Goal: Task Accomplishment & Management: Use online tool/utility

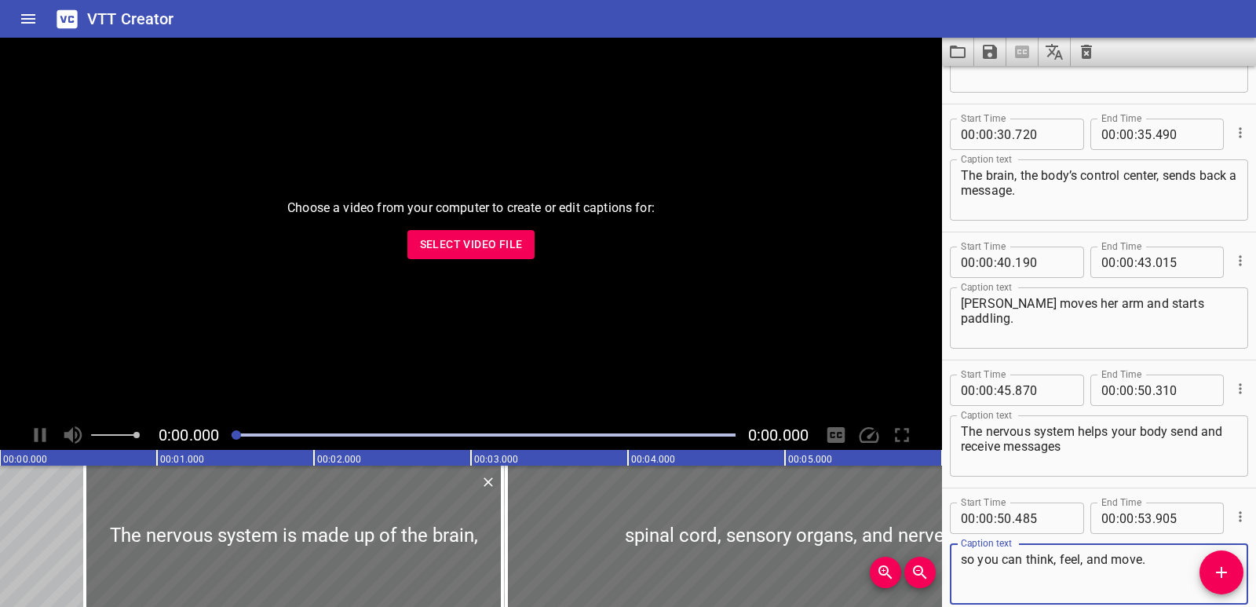
scroll to position [813, 0]
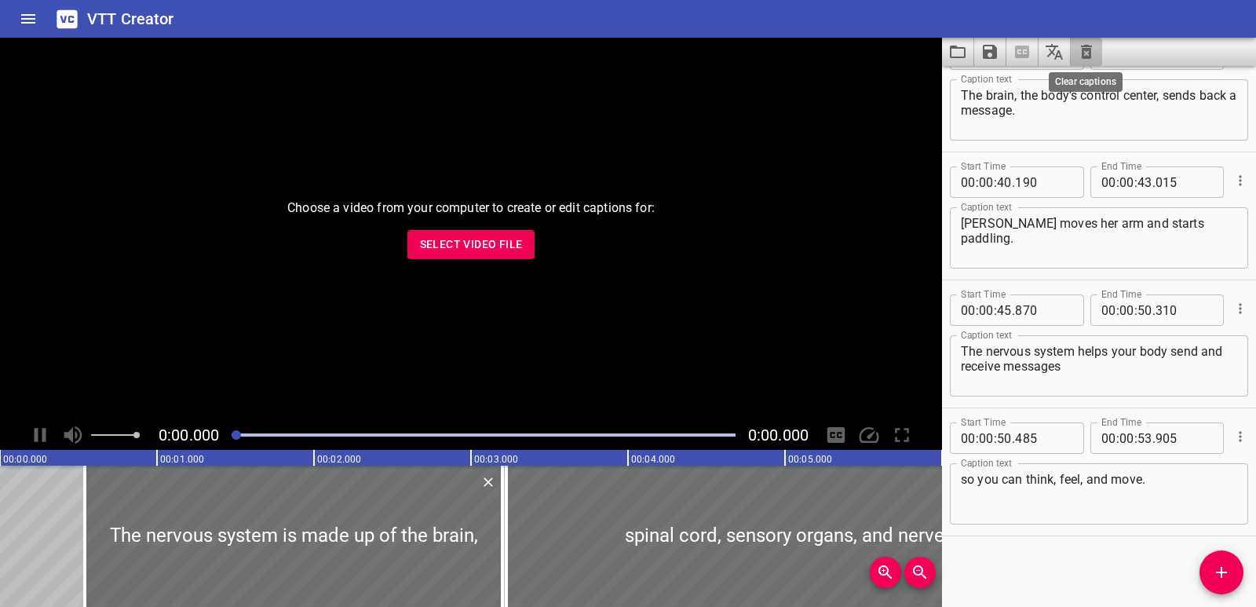
click at [1081, 53] on icon "Clear captions" at bounding box center [1086, 51] width 19 height 19
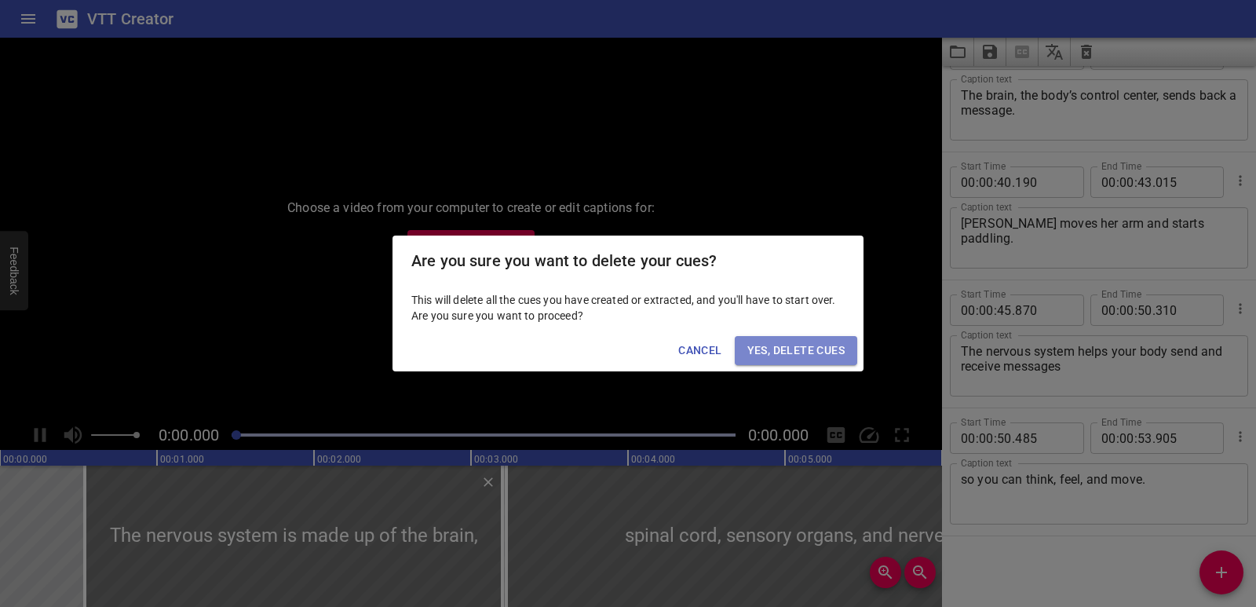
click at [827, 349] on span "Yes, Delete Cues" at bounding box center [795, 351] width 97 height 20
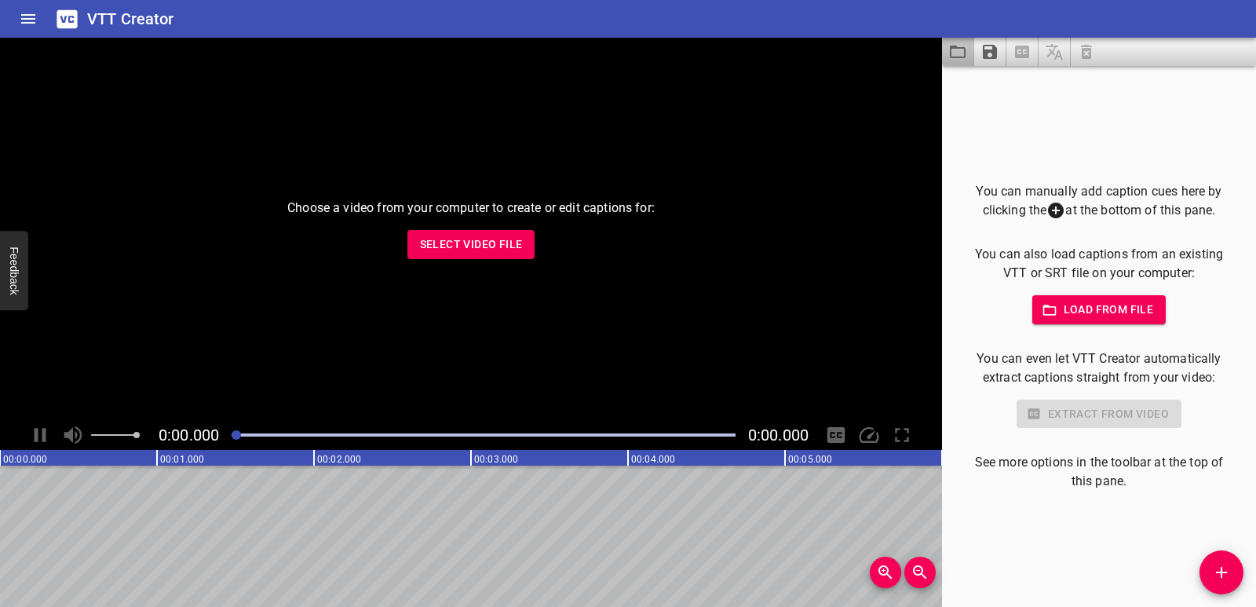
click at [951, 41] on button "Load captions from file" at bounding box center [958, 52] width 32 height 28
click at [499, 205] on p "Choose a video from your computer to create or edit captions for:" at bounding box center [470, 208] width 367 height 19
click at [496, 256] on button "Select Video File" at bounding box center [471, 244] width 128 height 29
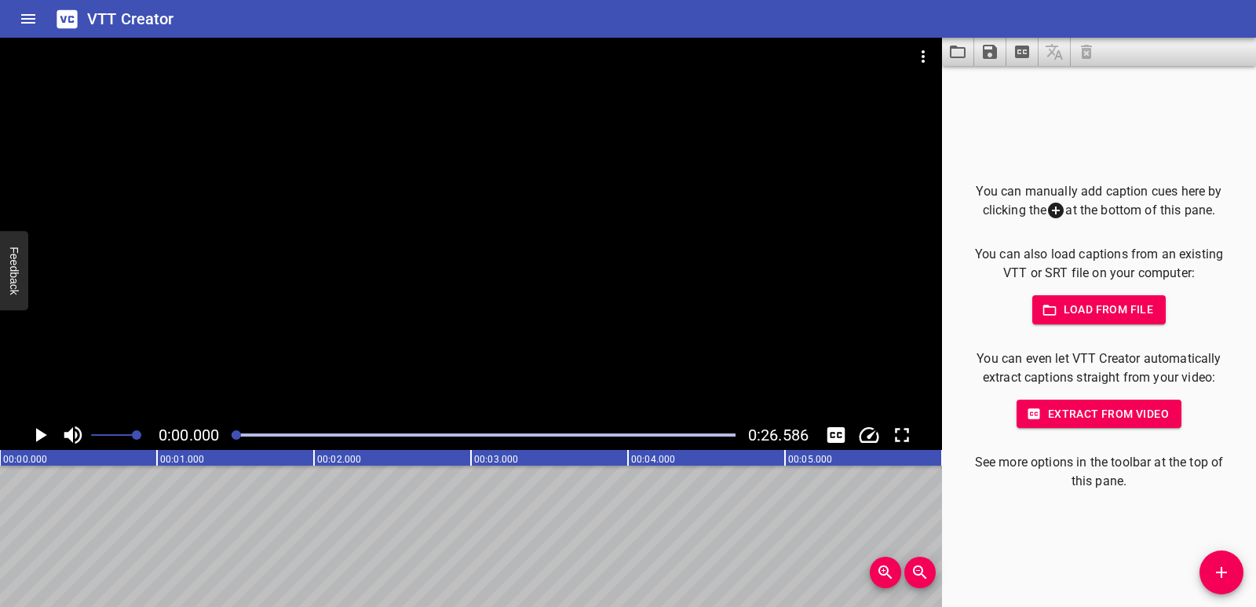
click at [1215, 568] on icon "Add Cue" at bounding box center [1221, 572] width 19 height 19
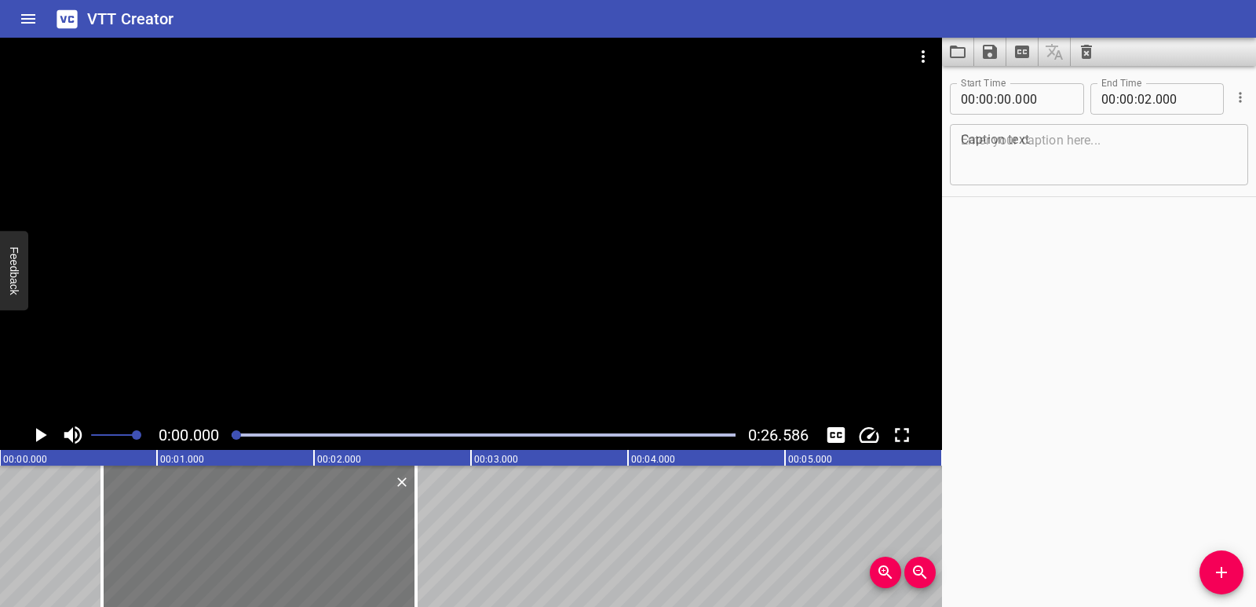
drag, startPoint x: 181, startPoint y: 534, endPoint x: 283, endPoint y: 533, distance: 102.1
click at [283, 533] on div at bounding box center [259, 536] width 314 height 141
type input "650"
click at [48, 434] on icon "Play/Pause" at bounding box center [40, 435] width 24 height 24
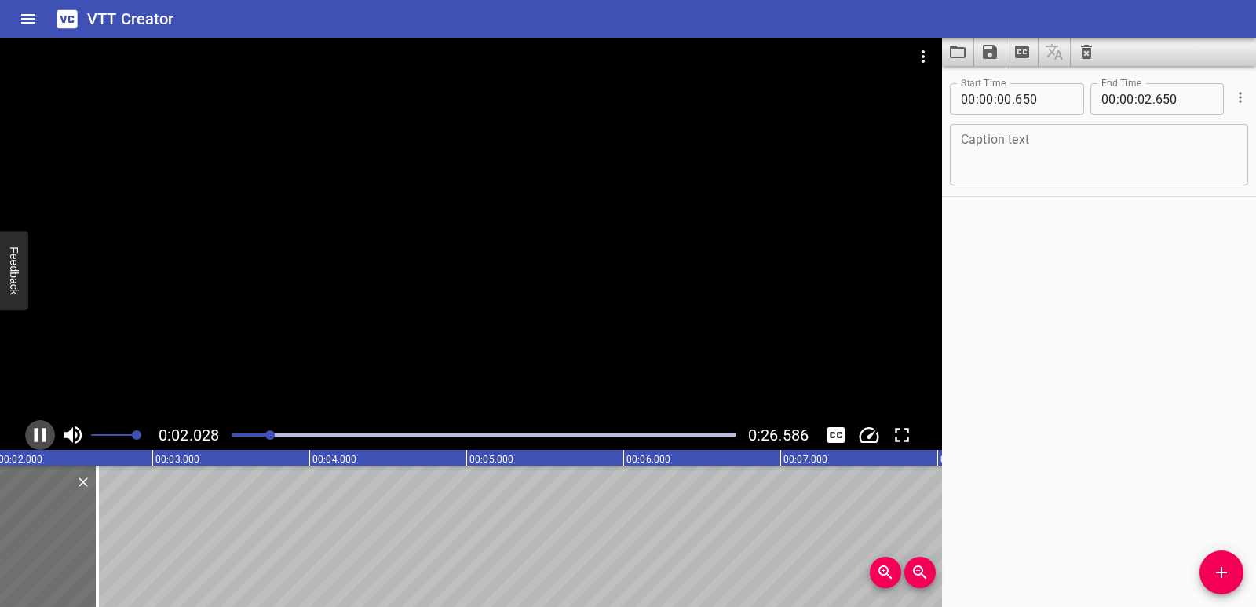
click at [43, 433] on icon "Play/Pause" at bounding box center [41, 435] width 12 height 14
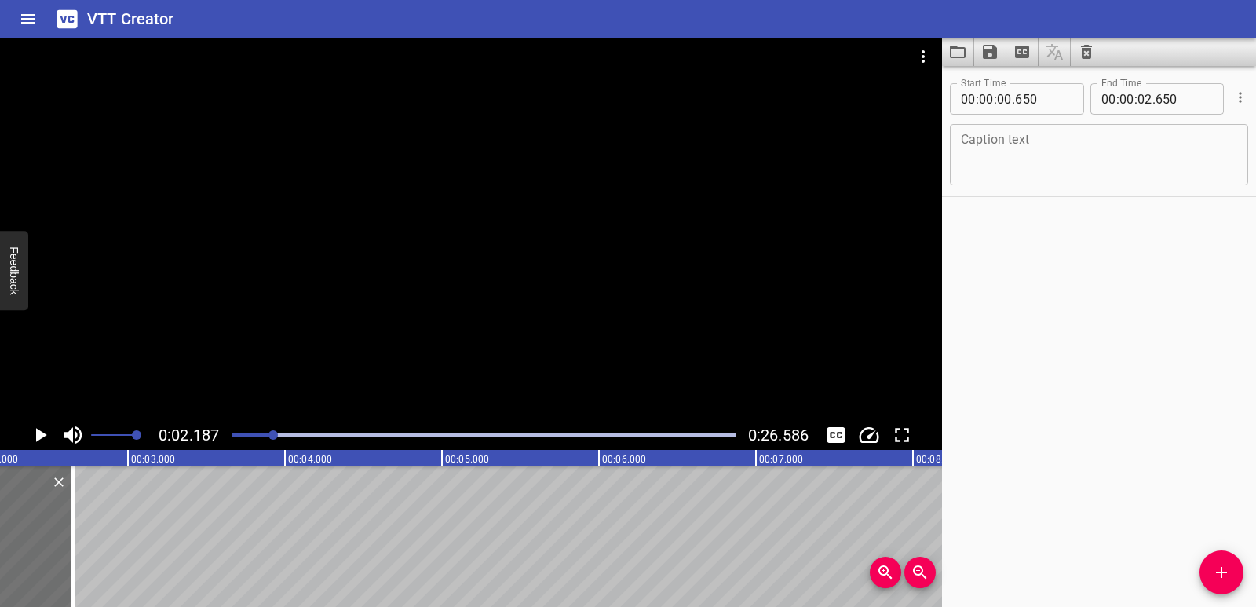
click at [1078, 146] on textarea at bounding box center [1099, 155] width 276 height 45
paste textarea "Multiplying Multi-Digit by 1-Digit Factors"
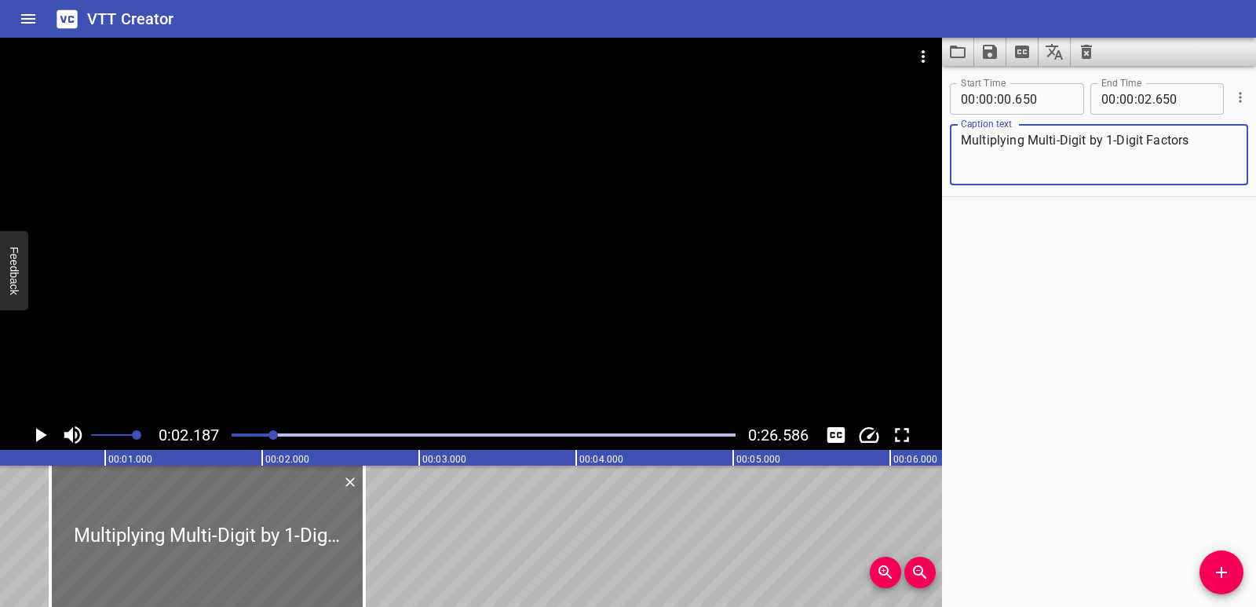
scroll to position [0, 0]
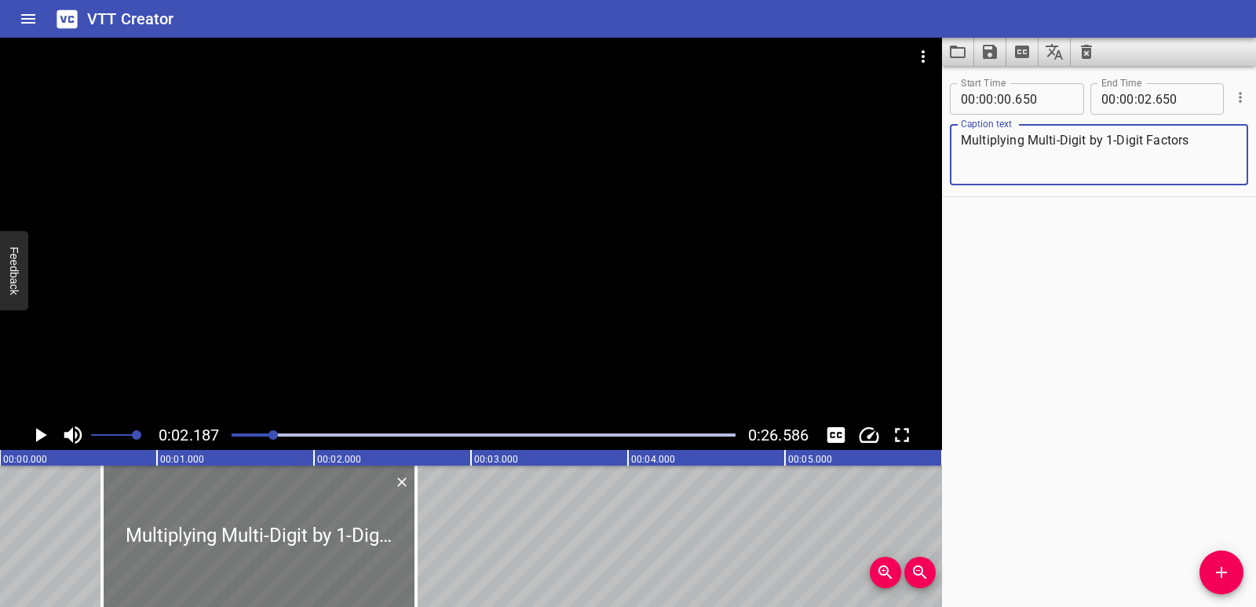
type textarea "Multiplying Multi-Digit by 1-Digit Factors"
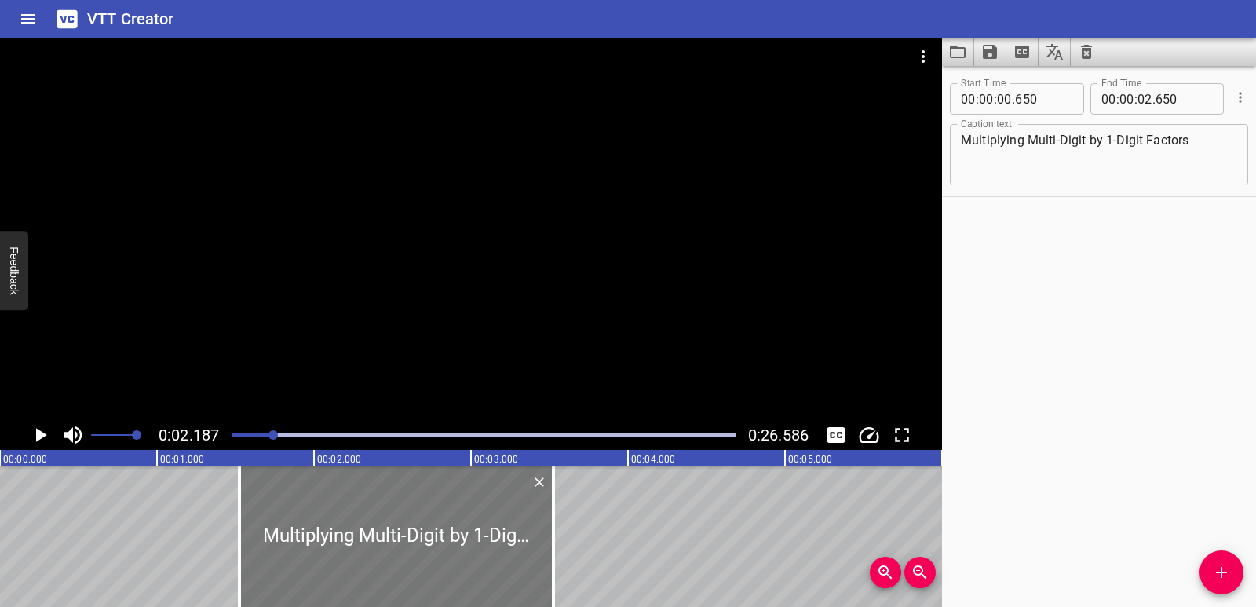
drag, startPoint x: 281, startPoint y: 539, endPoint x: 418, endPoint y: 544, distance: 137.5
click at [418, 544] on div at bounding box center [396, 536] width 314 height 141
type input "01"
type input "525"
type input "03"
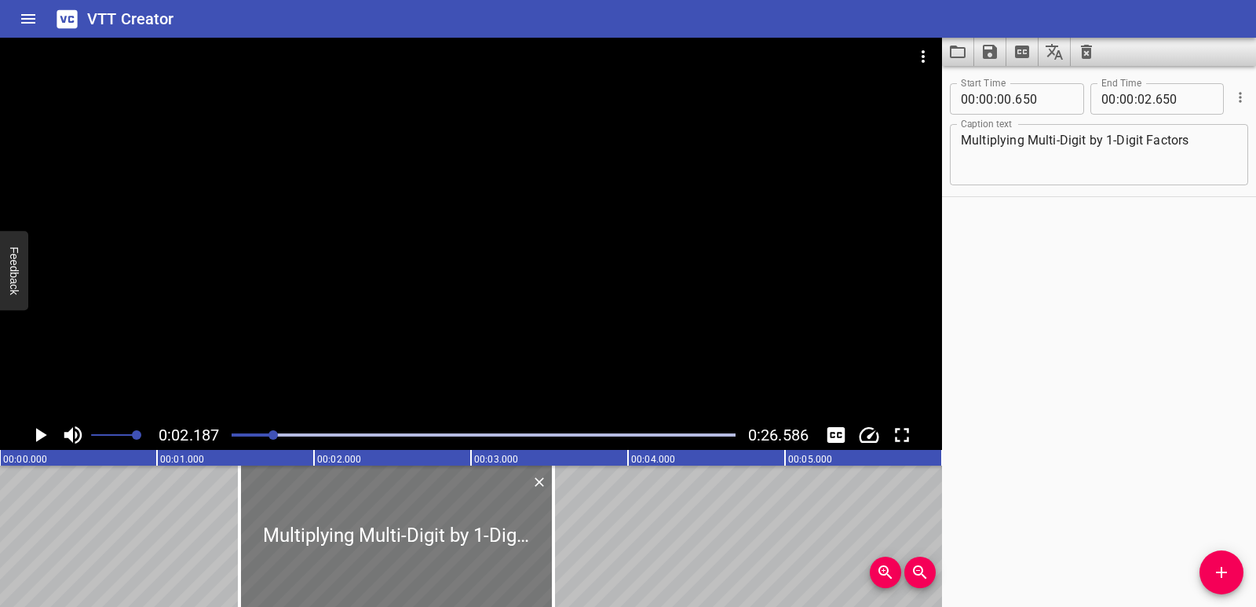
type input "525"
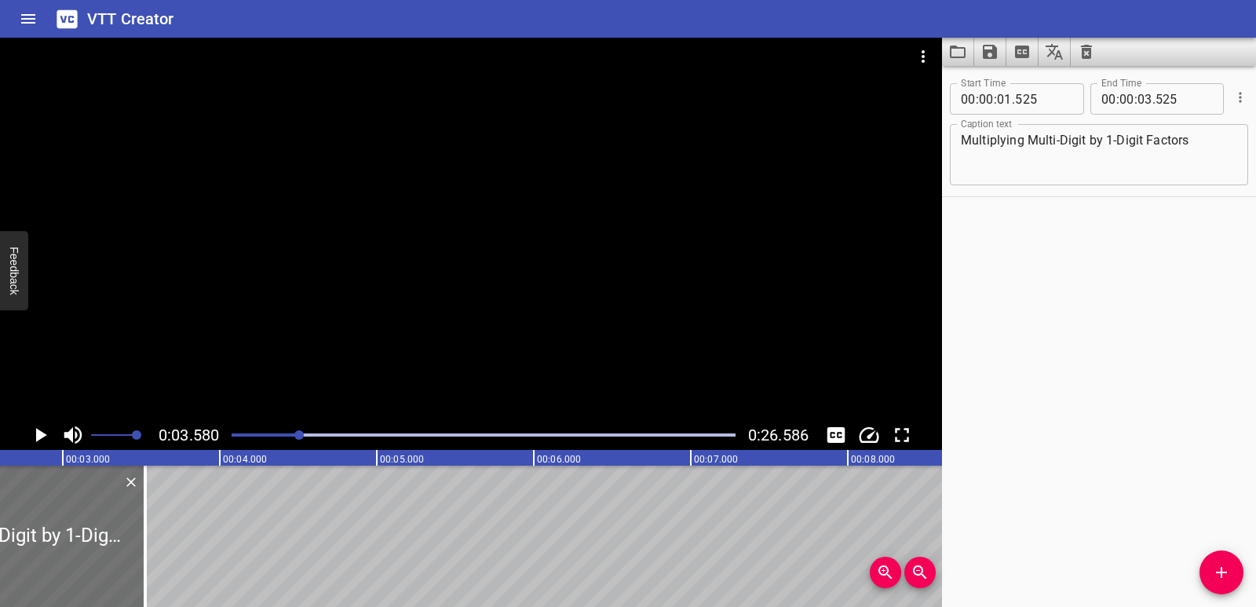
scroll to position [0, 327]
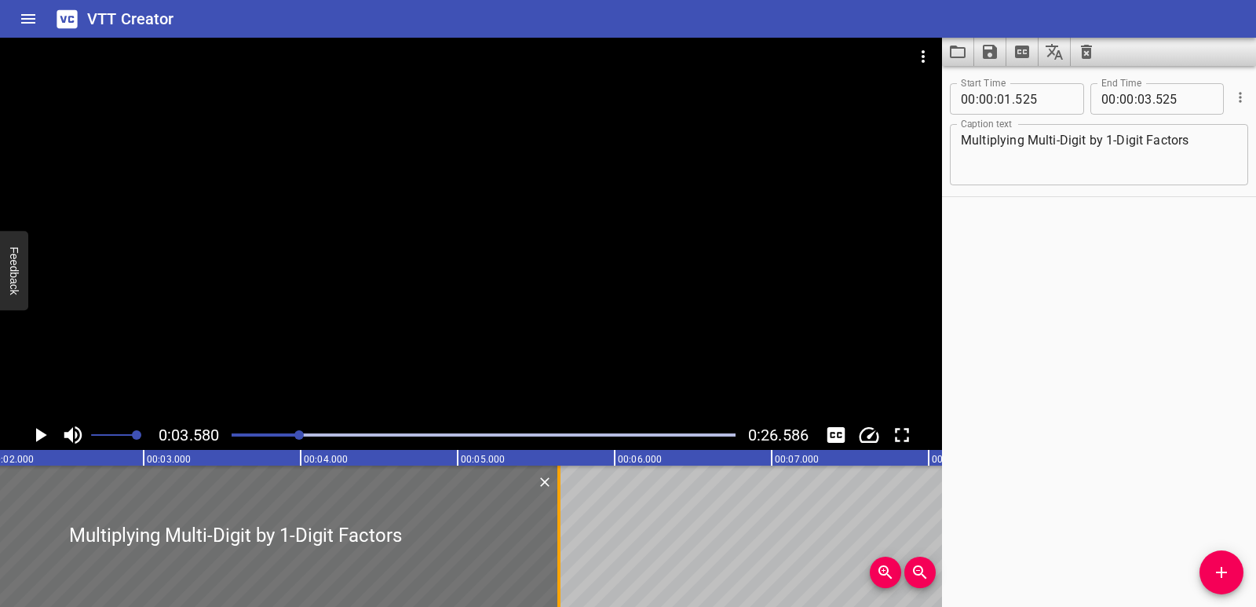
drag, startPoint x: 229, startPoint y: 543, endPoint x: 554, endPoint y: 530, distance: 325.3
click at [554, 530] on div at bounding box center [559, 536] width 16 height 141
type input "05"
type input "645"
click at [247, 434] on div "Play progress" at bounding box center [48, 434] width 504 height 3
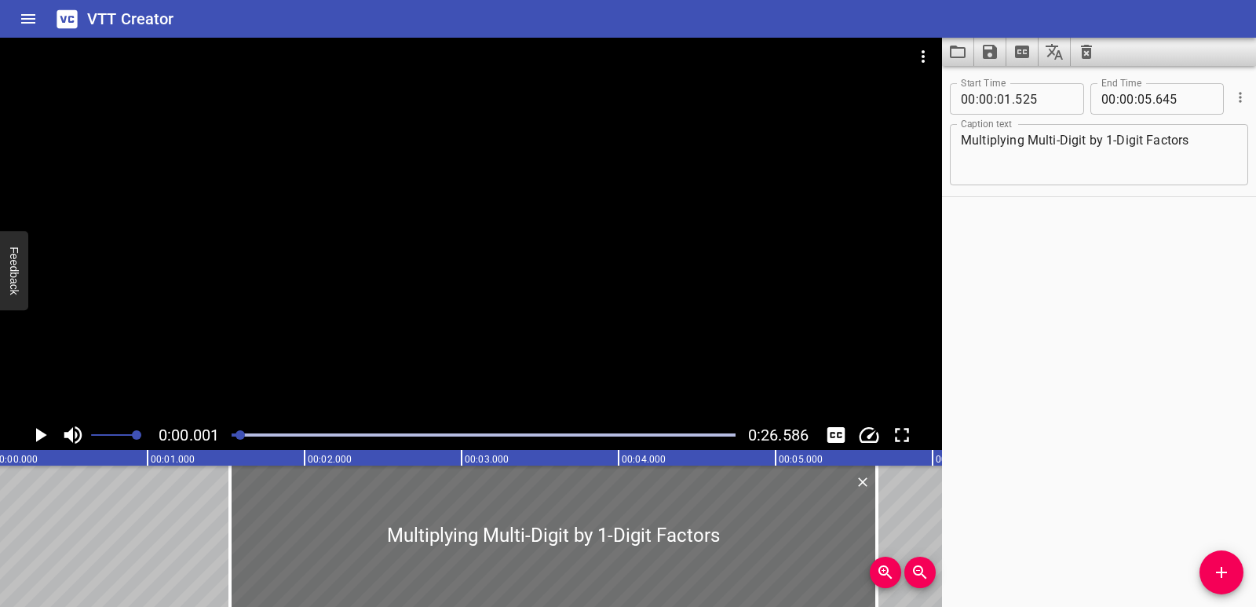
scroll to position [0, 0]
drag, startPoint x: 247, startPoint y: 436, endPoint x: 229, endPoint y: 439, distance: 18.2
click at [229, 439] on div at bounding box center [483, 435] width 523 height 22
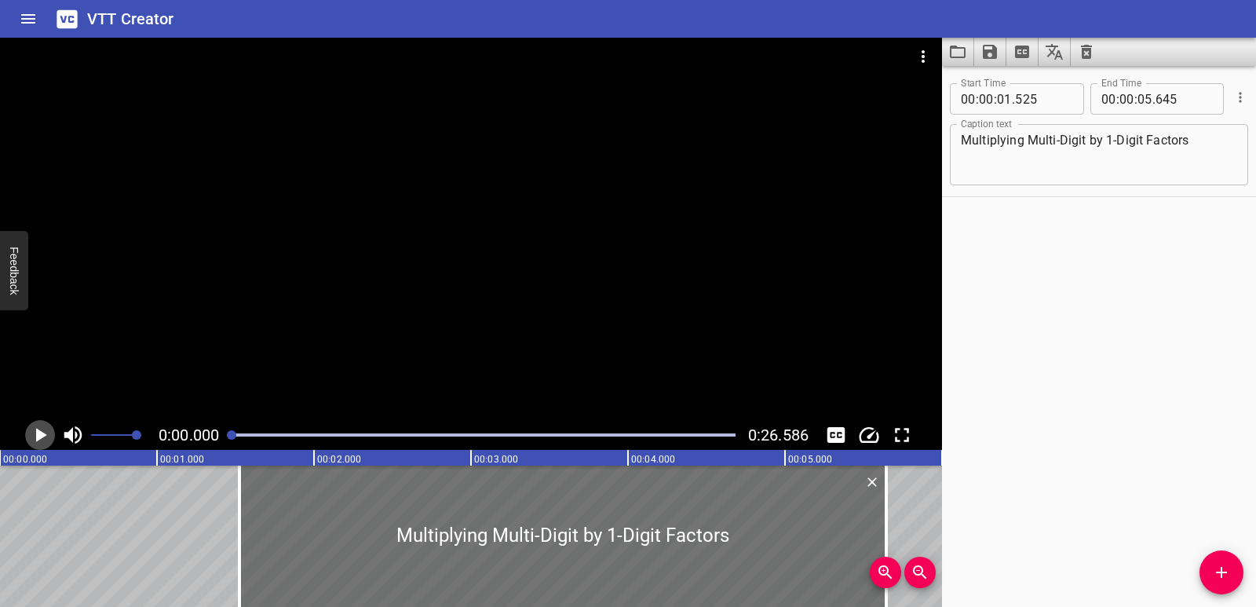
click at [38, 436] on icon "Play/Pause" at bounding box center [41, 435] width 11 height 14
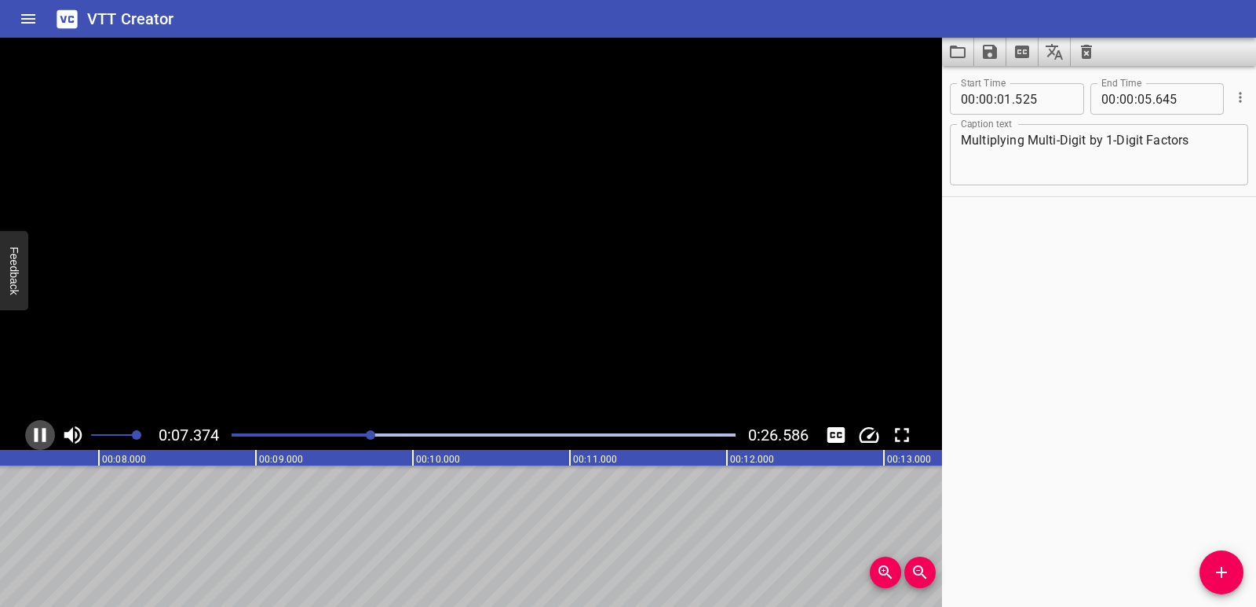
click at [43, 436] on icon "Play/Pause" at bounding box center [41, 435] width 12 height 14
click at [1225, 566] on icon "Add Cue" at bounding box center [1221, 572] width 19 height 19
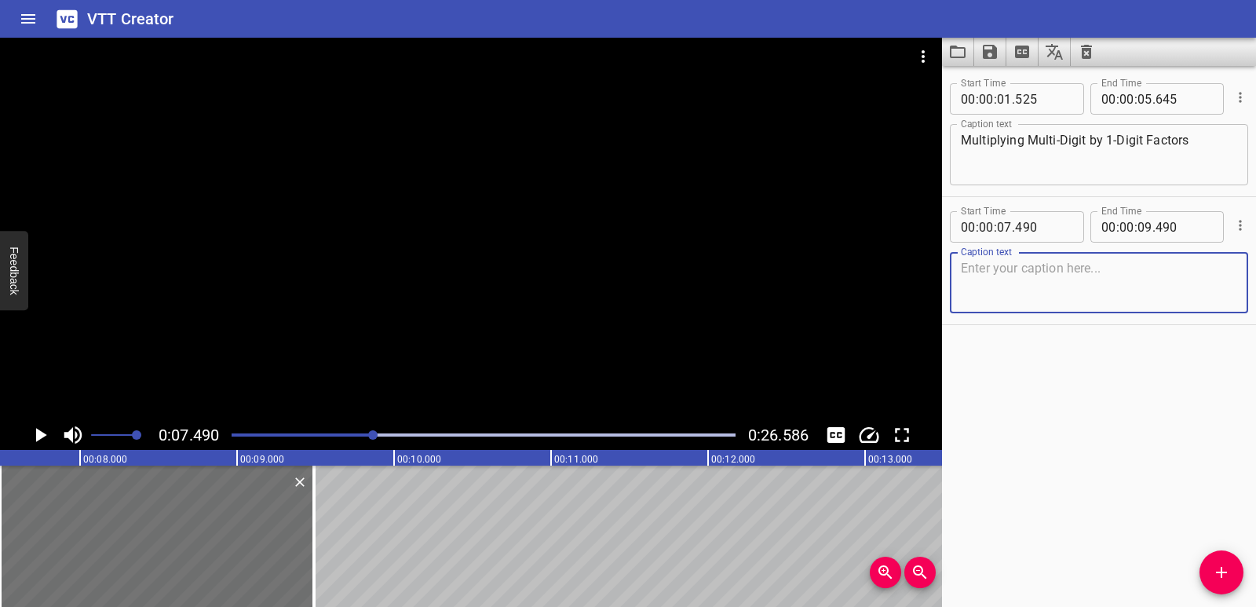
click at [45, 434] on icon "Play/Pause" at bounding box center [41, 435] width 11 height 14
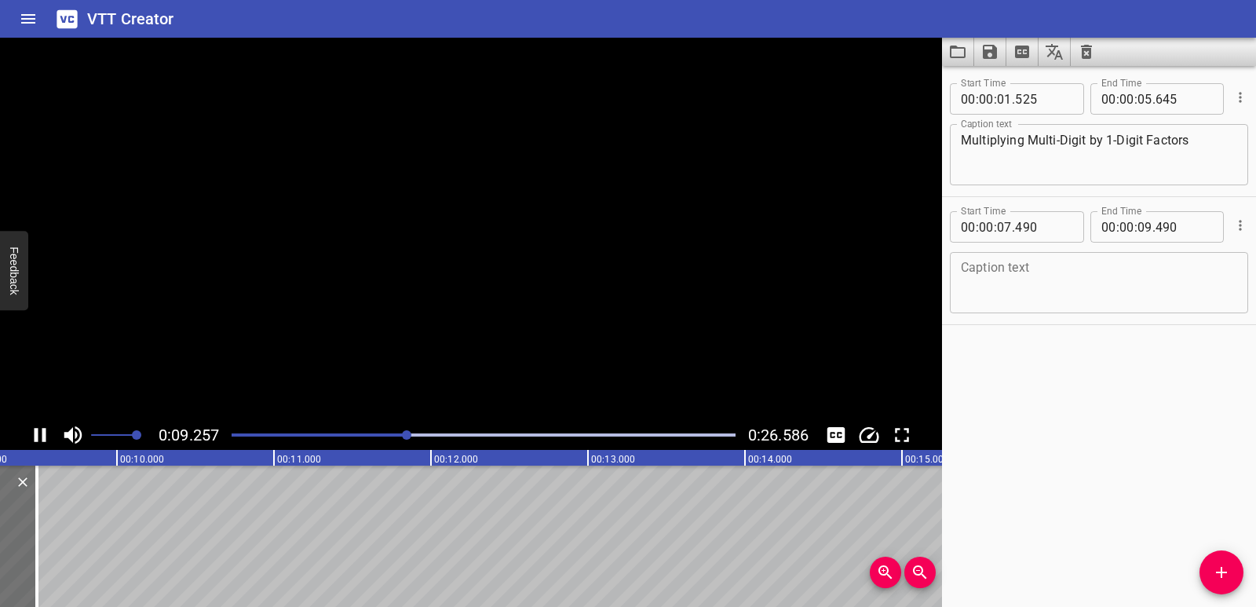
click at [45, 434] on icon "Play/Pause" at bounding box center [41, 435] width 12 height 14
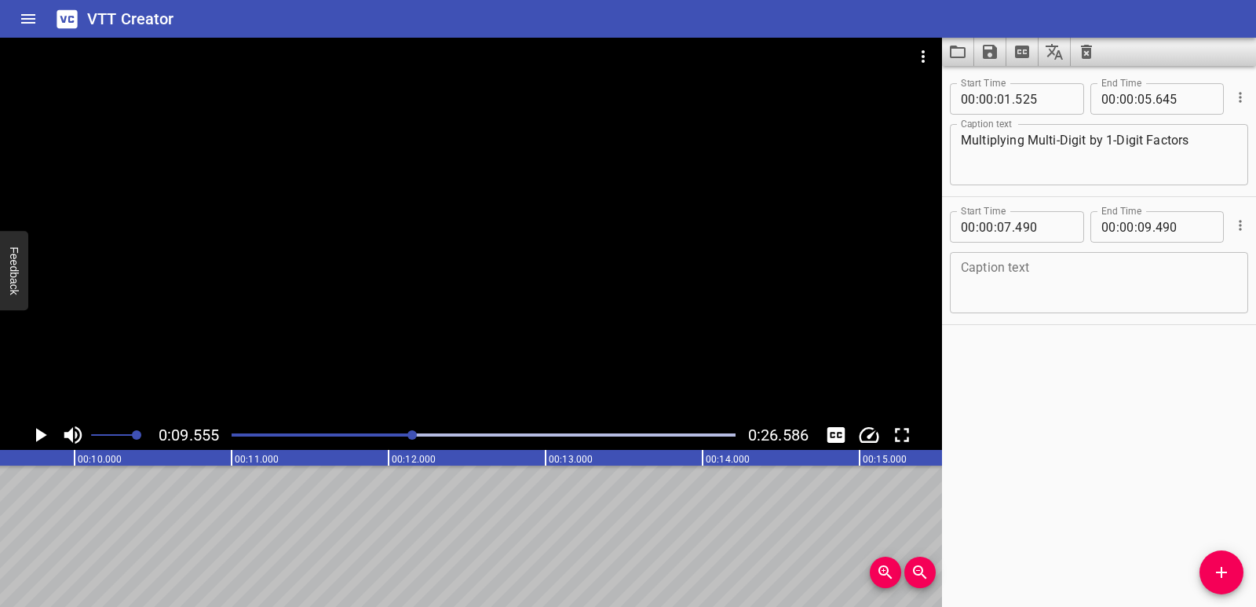
scroll to position [0, 1500]
click at [1035, 287] on textarea at bounding box center [1099, 283] width 276 height 45
paste textarea "[PERSON_NAME]: Each team needs sixteen cones for practice. There are eight team…"
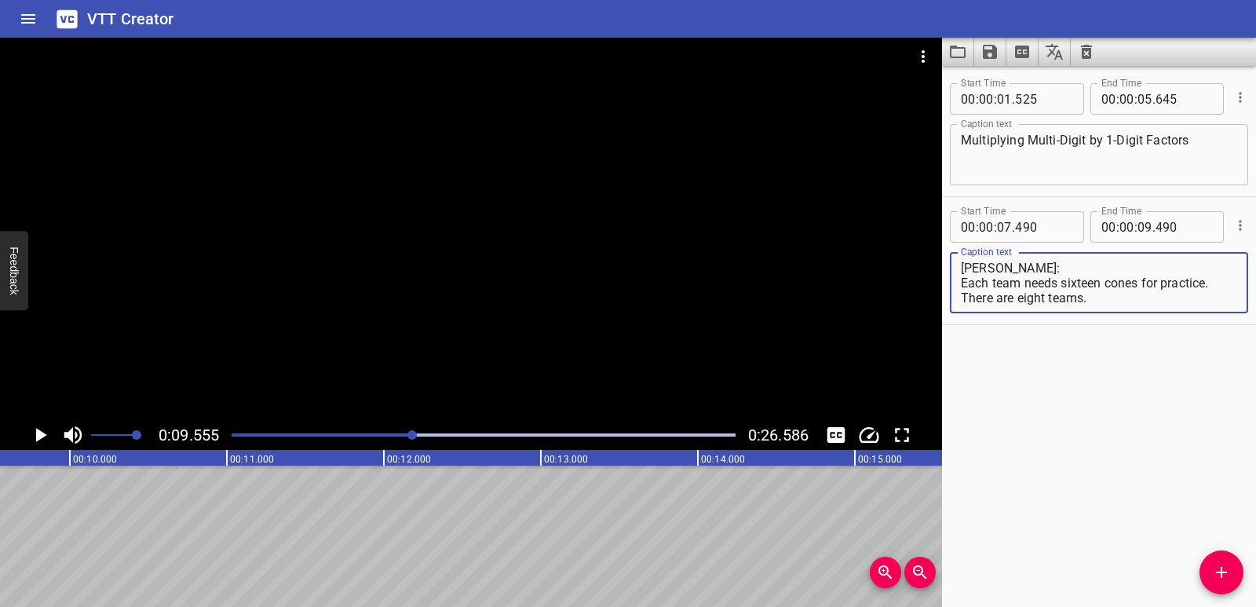
scroll to position [0, 0]
drag, startPoint x: 1006, startPoint y: 271, endPoint x: 926, endPoint y: 270, distance: 79.3
click at [926, 270] on main "0:09.555 0:26.586 00:00.000 00:01.000 00:02.000 00:03.000 00:04.000 00:05.000 0…" at bounding box center [628, 322] width 1256 height 569
click at [956, 283] on div "Each team needs sixteen cones for practice. There are eight teams. Caption text" at bounding box center [1099, 282] width 298 height 61
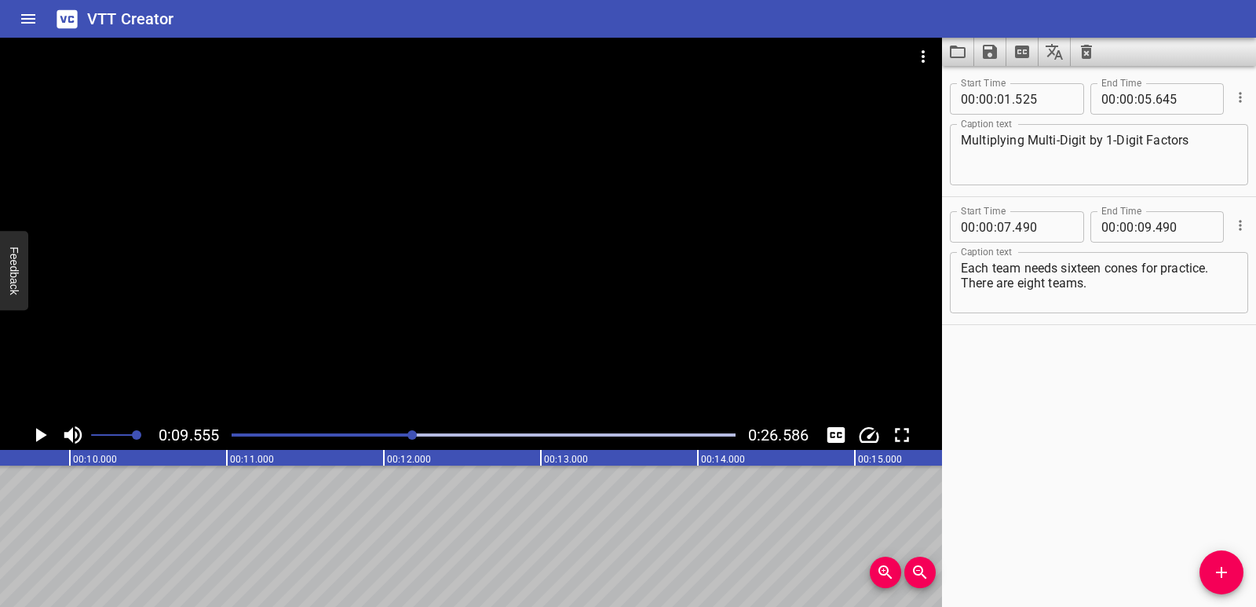
click at [960, 283] on div "Each team needs sixteen cones for practice. There are eight teams. Caption text" at bounding box center [1099, 282] width 298 height 61
click at [963, 280] on textarea "Each team needs sixteen cones for practice. There are eight teams." at bounding box center [1099, 283] width 276 height 45
click at [997, 294] on textarea "Each team needs sixteen cones for practice. There are eight teams." at bounding box center [1099, 283] width 276 height 45
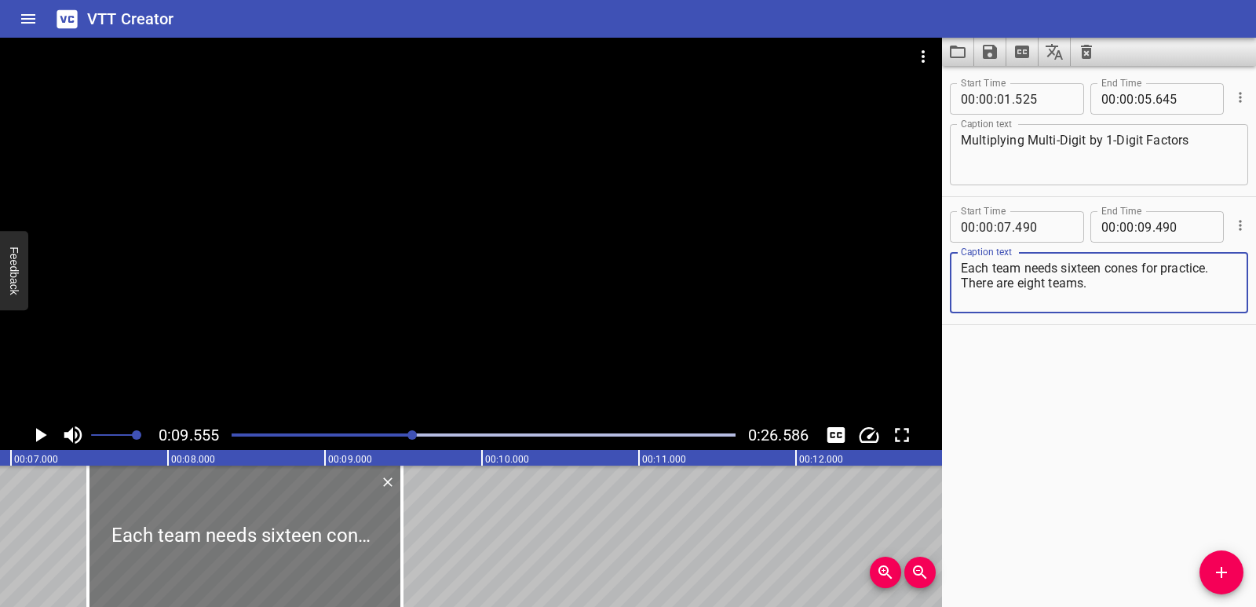
scroll to position [0, 1104]
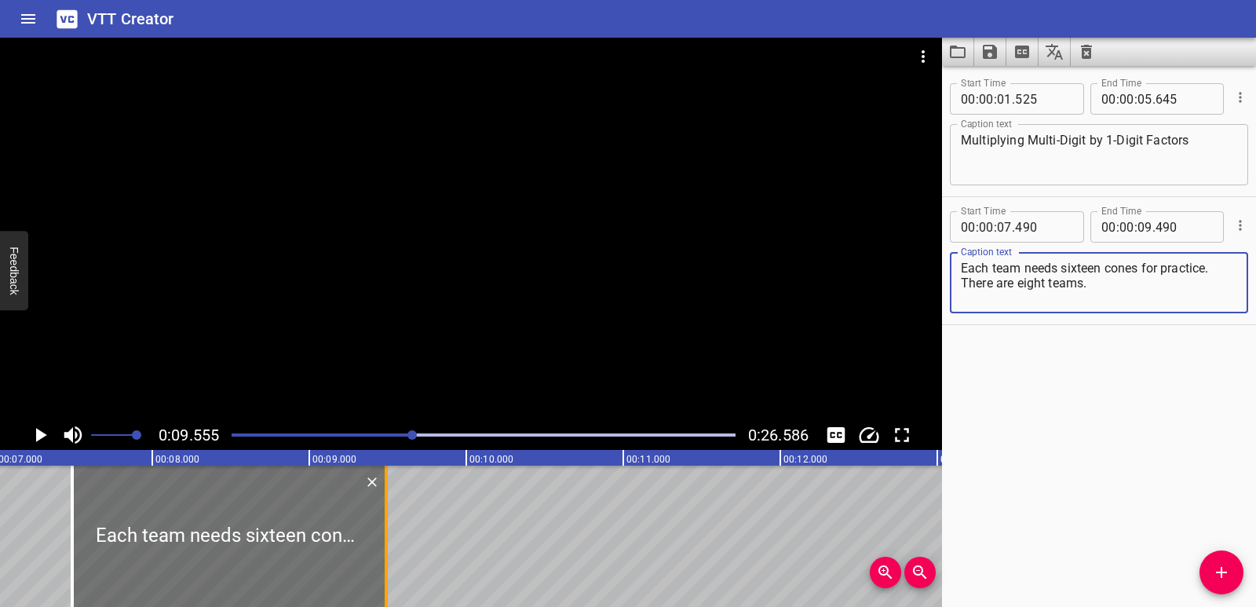
type textarea "Each team needs sixteen cones for practice. There are eight teams."
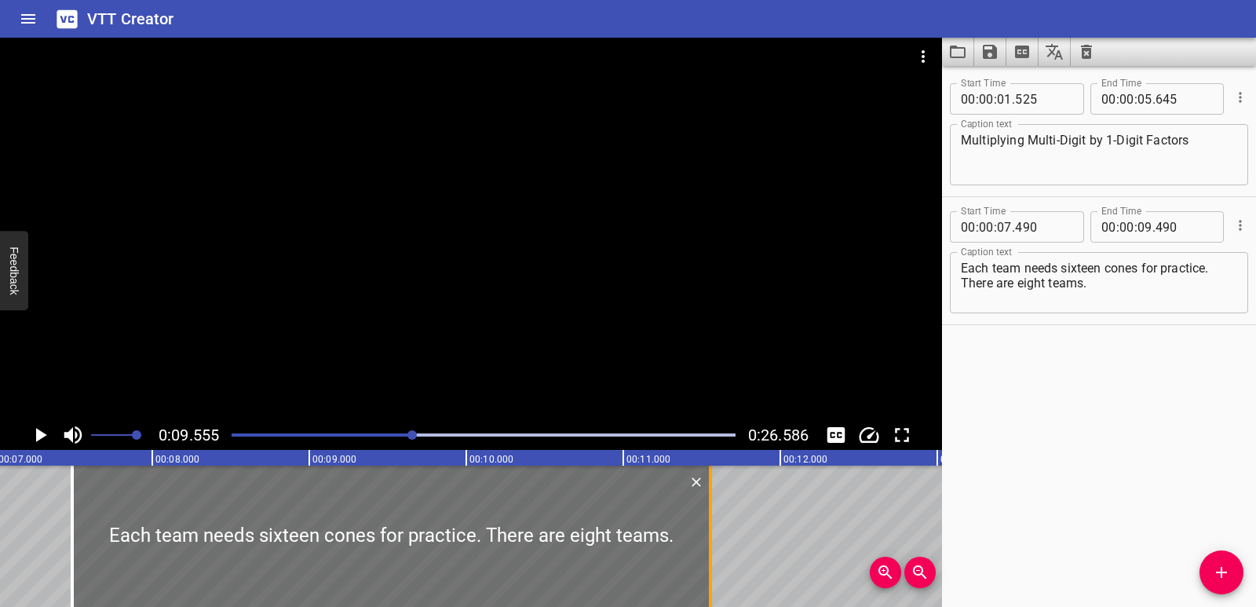
drag, startPoint x: 384, startPoint y: 540, endPoint x: 708, endPoint y: 512, distance: 325.5
click at [708, 512] on div at bounding box center [711, 536] width 16 height 141
type input "11"
type input "555"
click at [358, 436] on div "Play progress" at bounding box center [161, 434] width 504 height 3
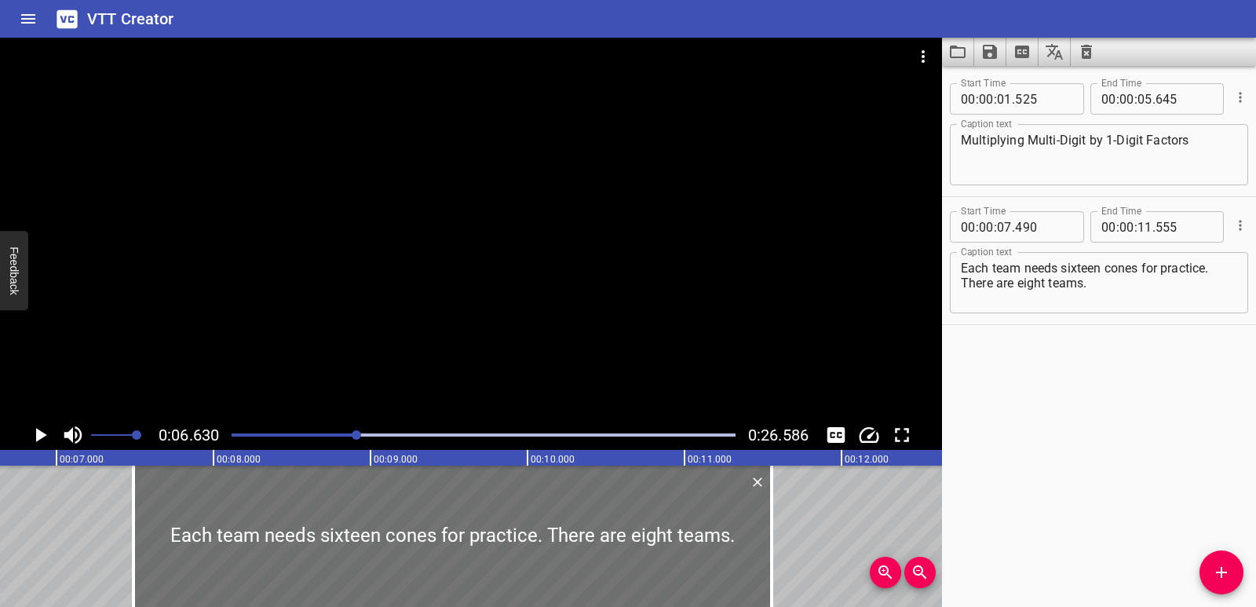
scroll to position [0, 1041]
click at [305, 440] on div at bounding box center [483, 435] width 523 height 22
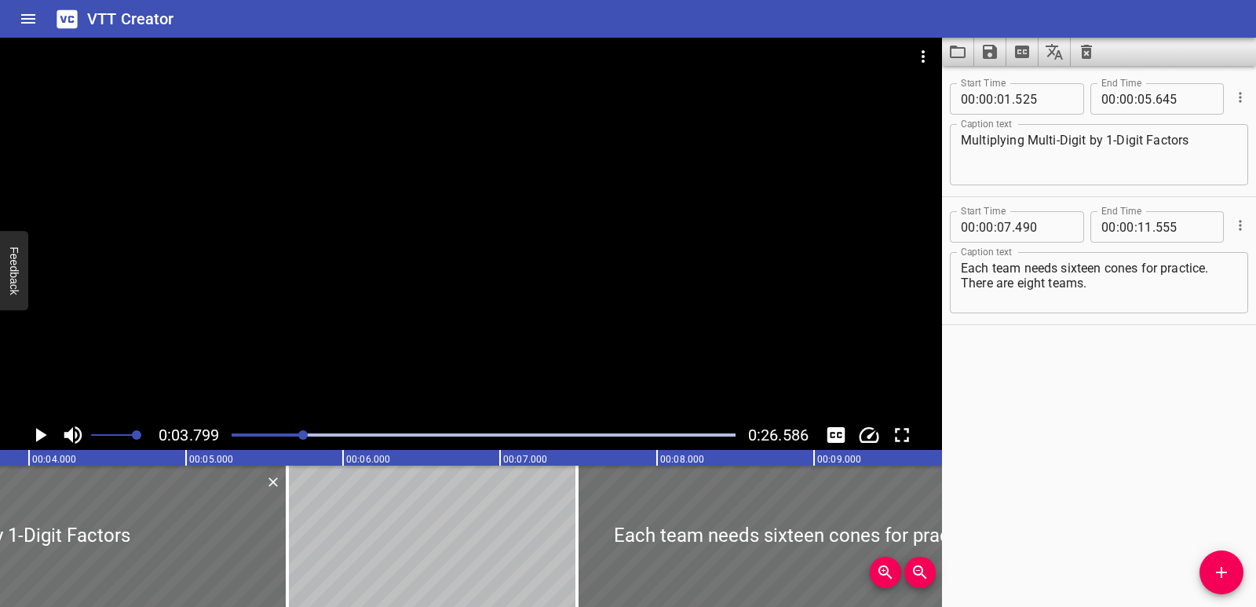
scroll to position [0, 597]
click at [33, 433] on icon "Play/Pause" at bounding box center [40, 435] width 24 height 24
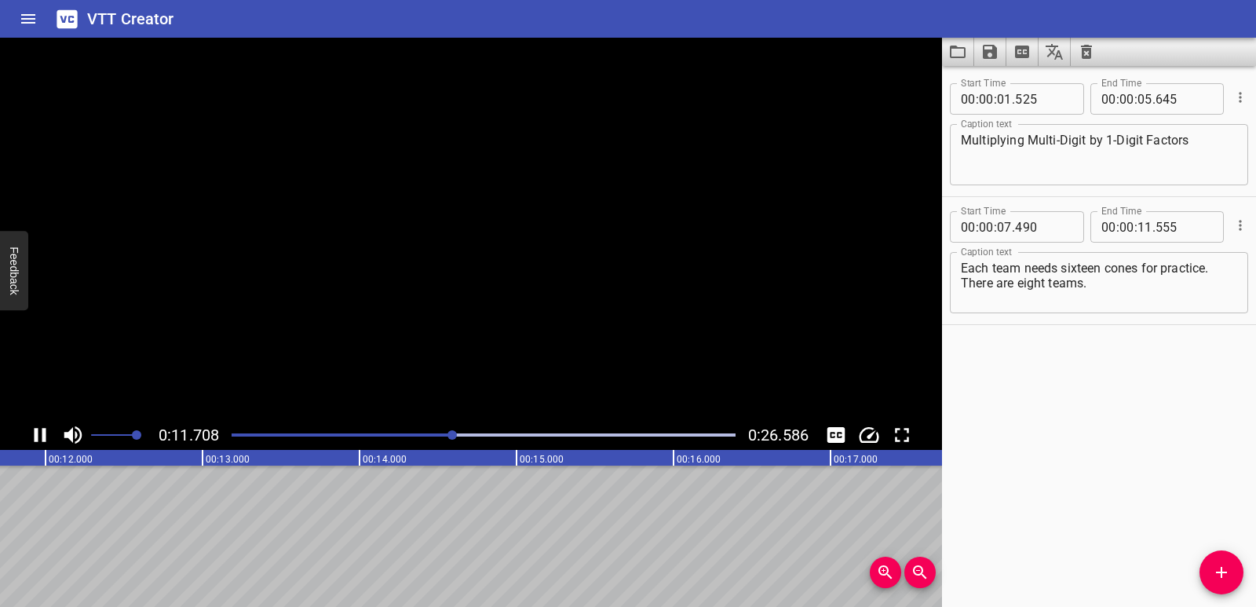
click at [38, 435] on icon "Play/Pause" at bounding box center [41, 435] width 12 height 14
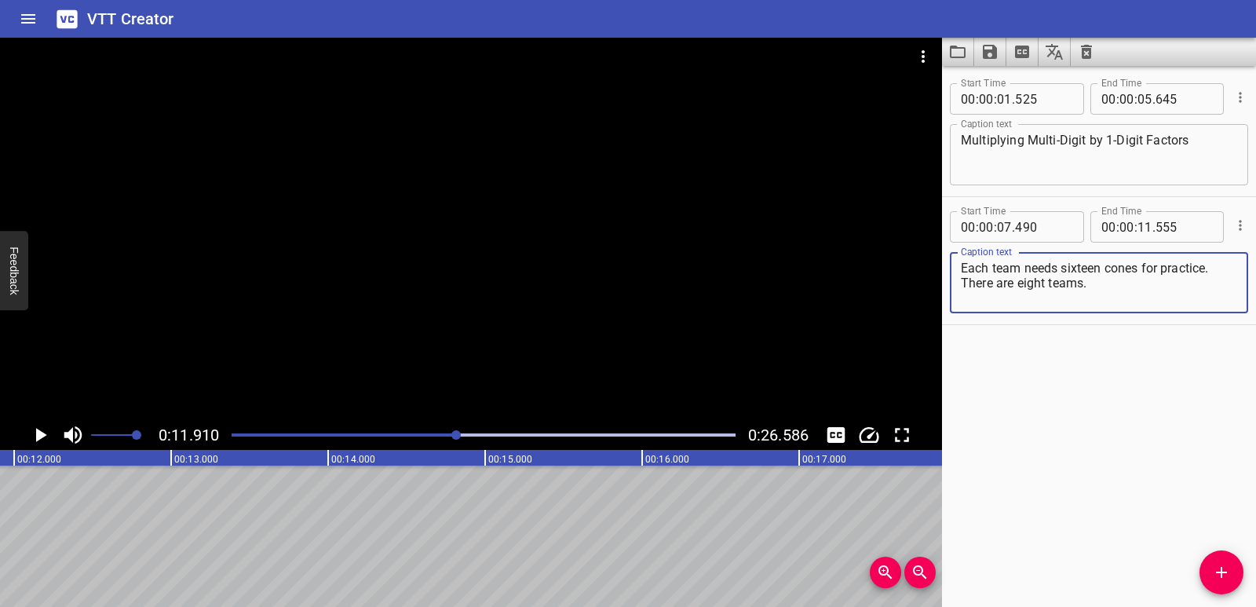
drag, startPoint x: 1099, startPoint y: 287, endPoint x: 960, endPoint y: 286, distance: 139.0
click at [960, 286] on div "Each team needs sixteen cones for practice. There are eight teams. Caption text" at bounding box center [1099, 282] width 298 height 61
type textarea "Each team needs sixteen cones for practice."
click at [1217, 572] on icon "Add Cue" at bounding box center [1221, 572] width 11 height 11
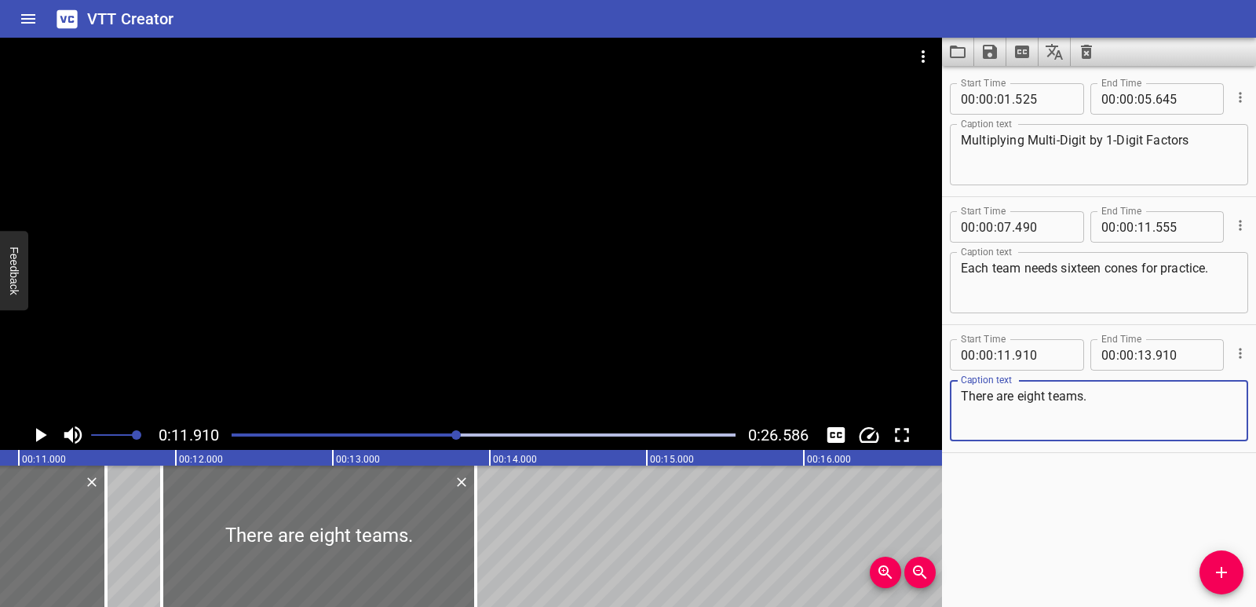
scroll to position [0, 1563]
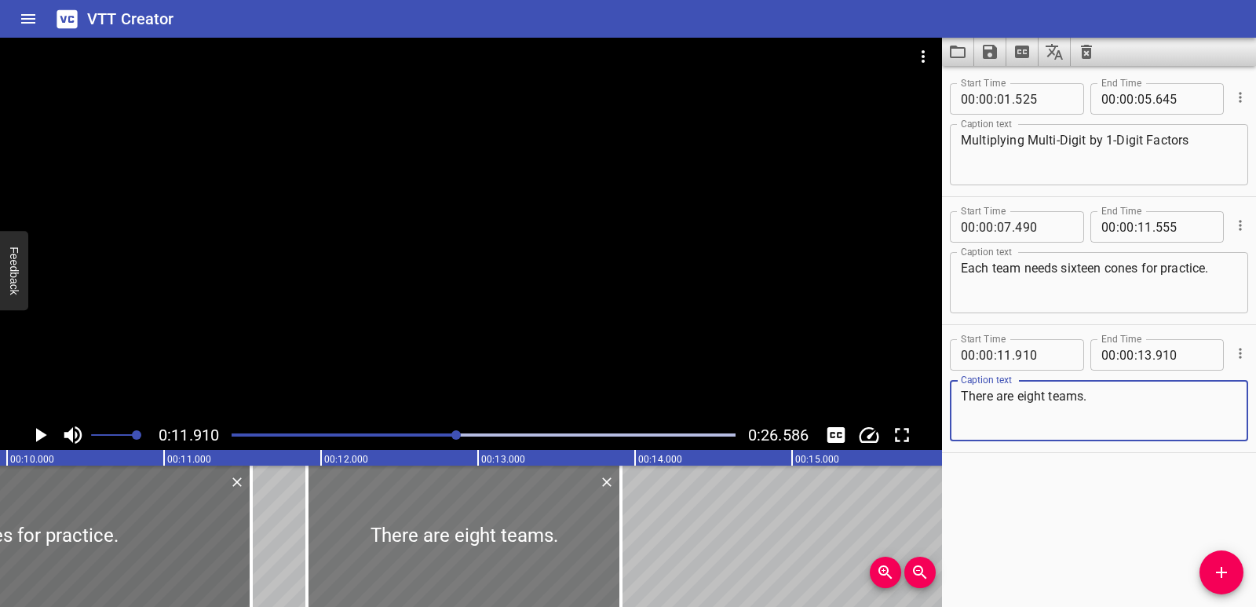
type textarea "There are eight teams."
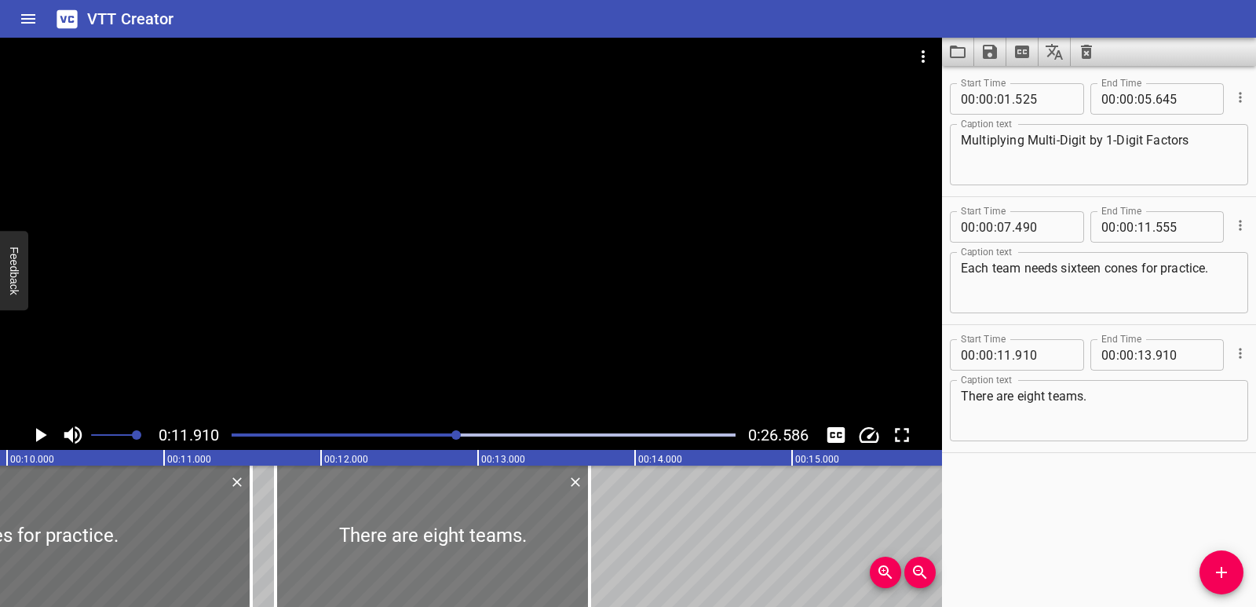
drag, startPoint x: 397, startPoint y: 550, endPoint x: 366, endPoint y: 550, distance: 31.4
click at [366, 550] on div at bounding box center [433, 536] width 314 height 141
type input "710"
click at [398, 432] on div at bounding box center [483, 435] width 523 height 22
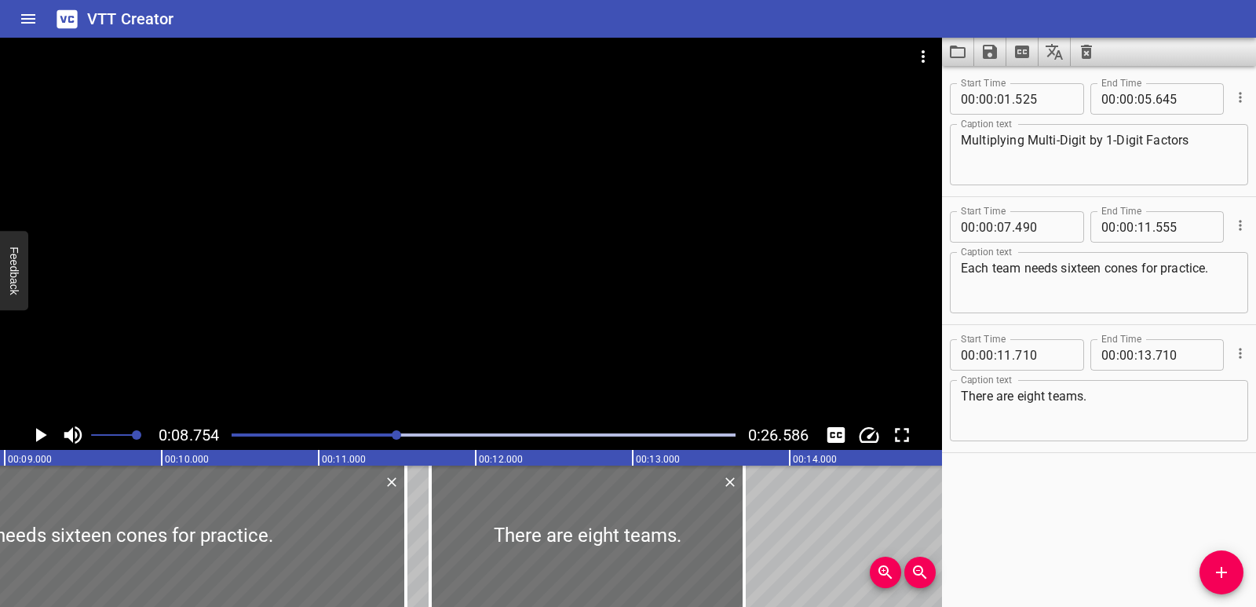
scroll to position [0, 1375]
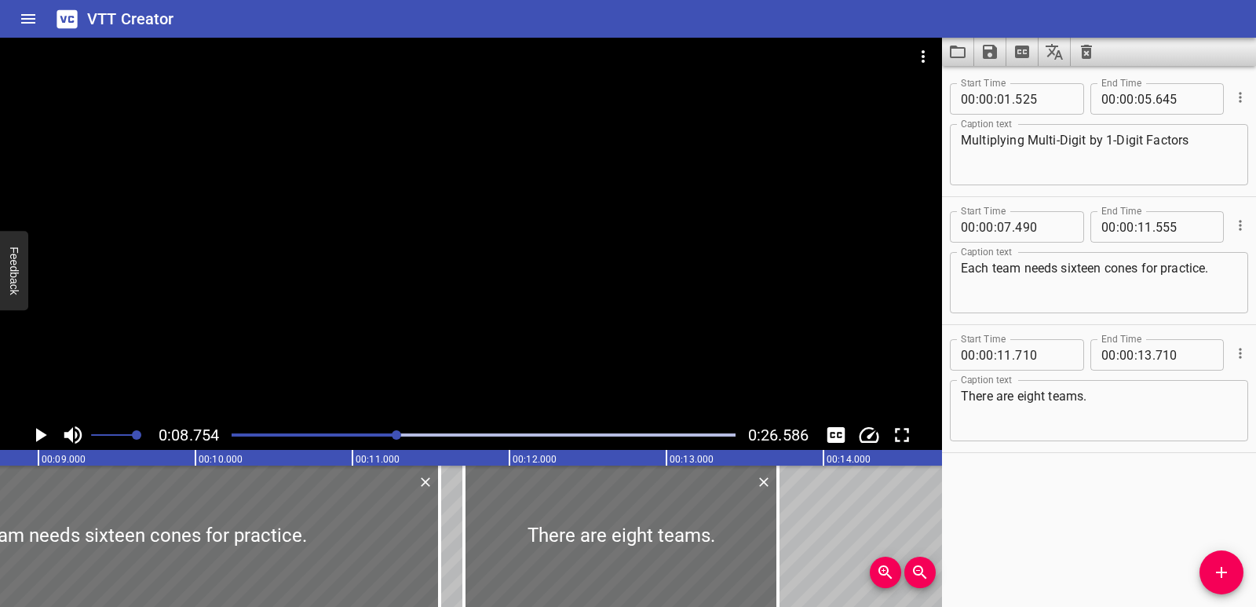
click at [47, 434] on icon "Play/Pause" at bounding box center [40, 435] width 24 height 24
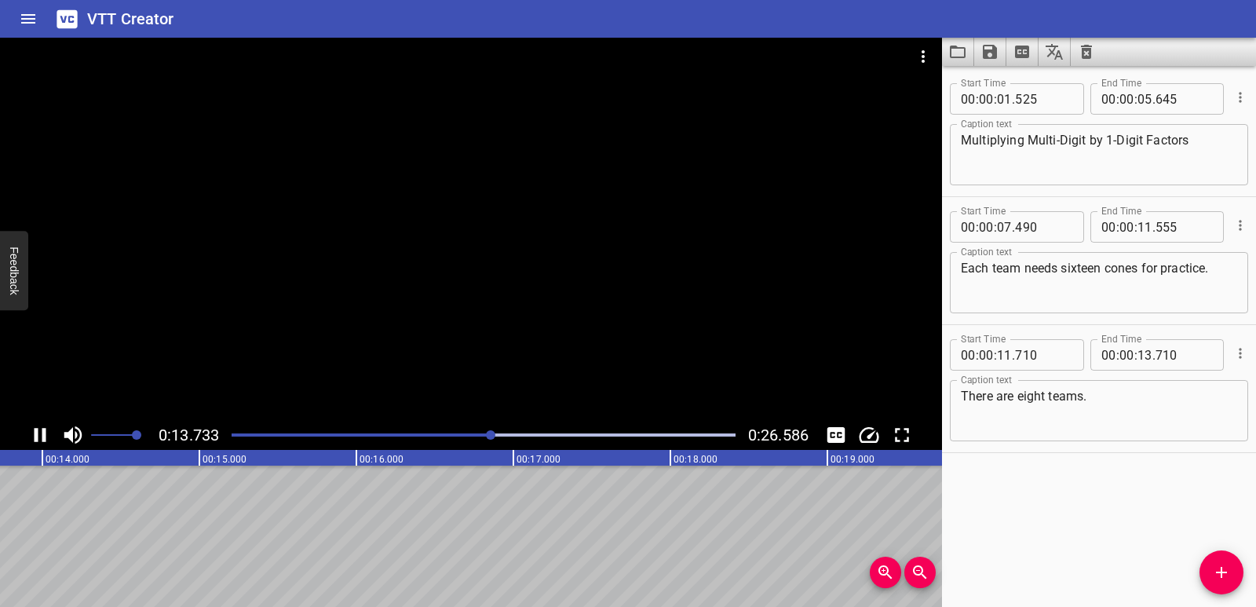
click at [44, 434] on icon "Play/Pause" at bounding box center [41, 435] width 12 height 14
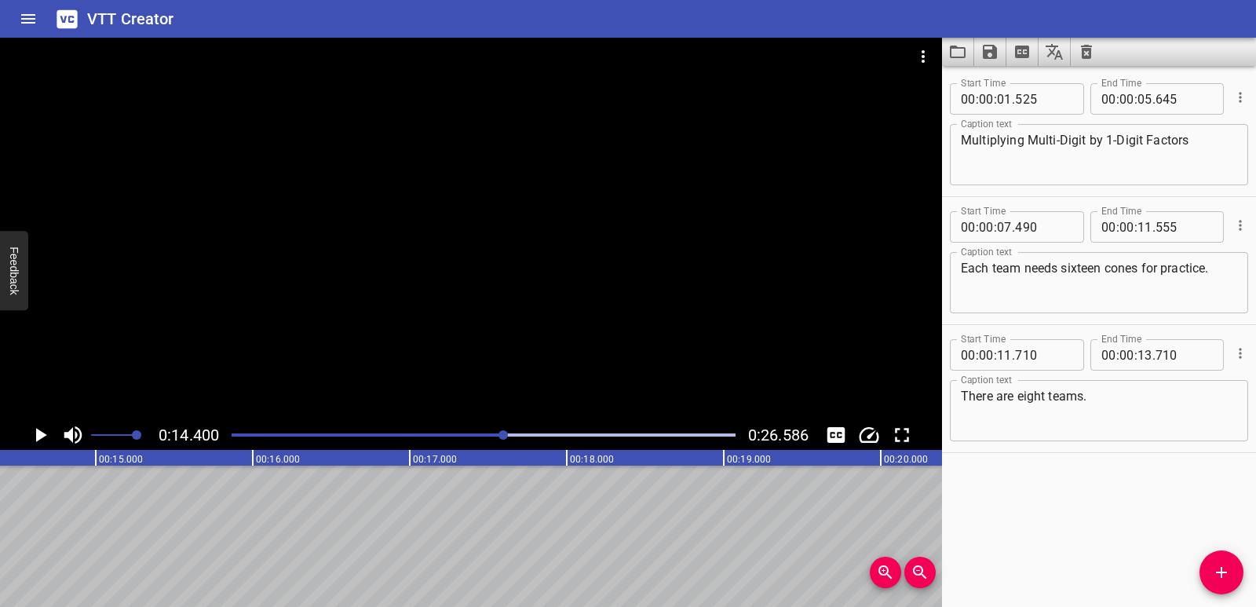
scroll to position [0, 2261]
click at [1218, 560] on button "Add Cue" at bounding box center [1222, 572] width 44 height 44
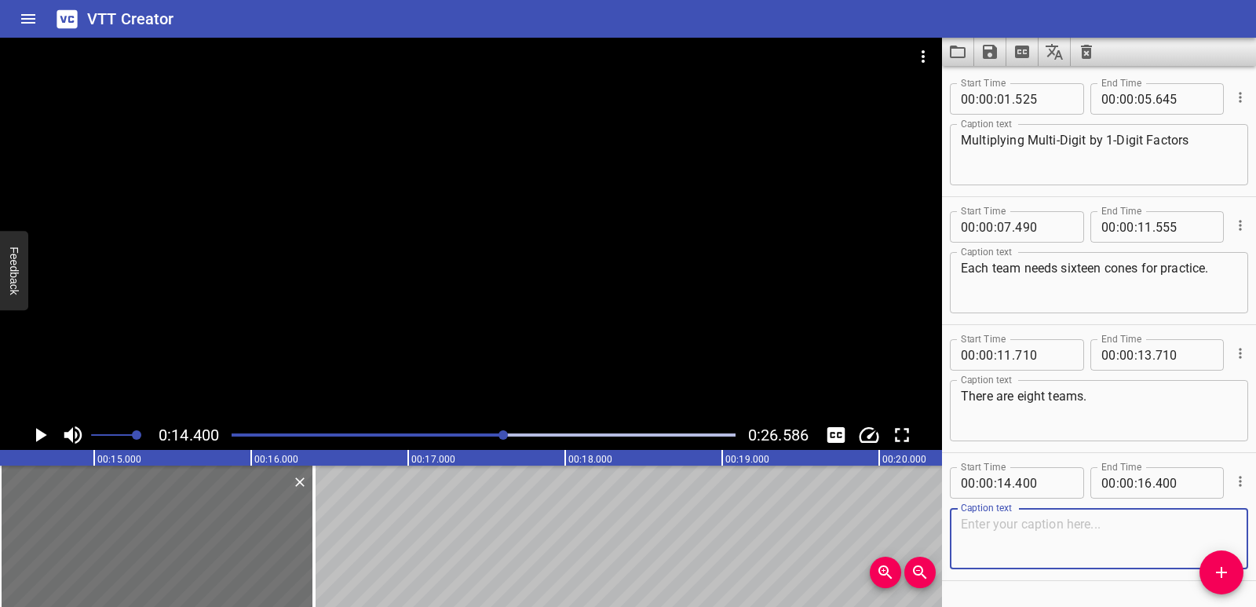
paste textarea "I can multiply to find how many cones we need."
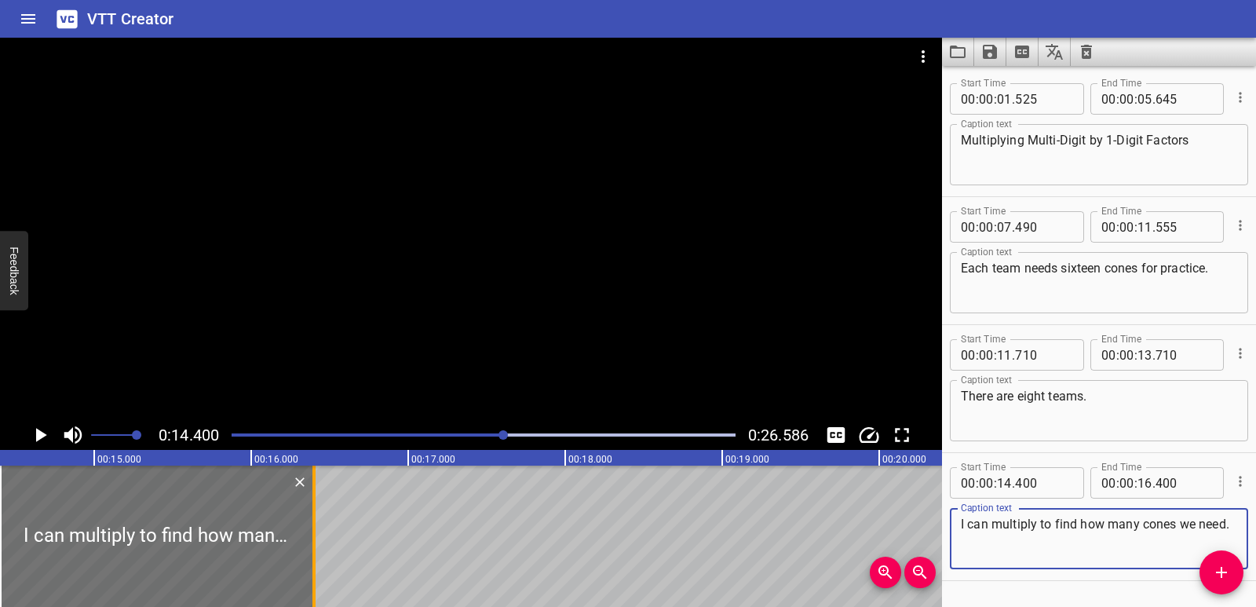
type textarea "I can multiply to find how many cones we need."
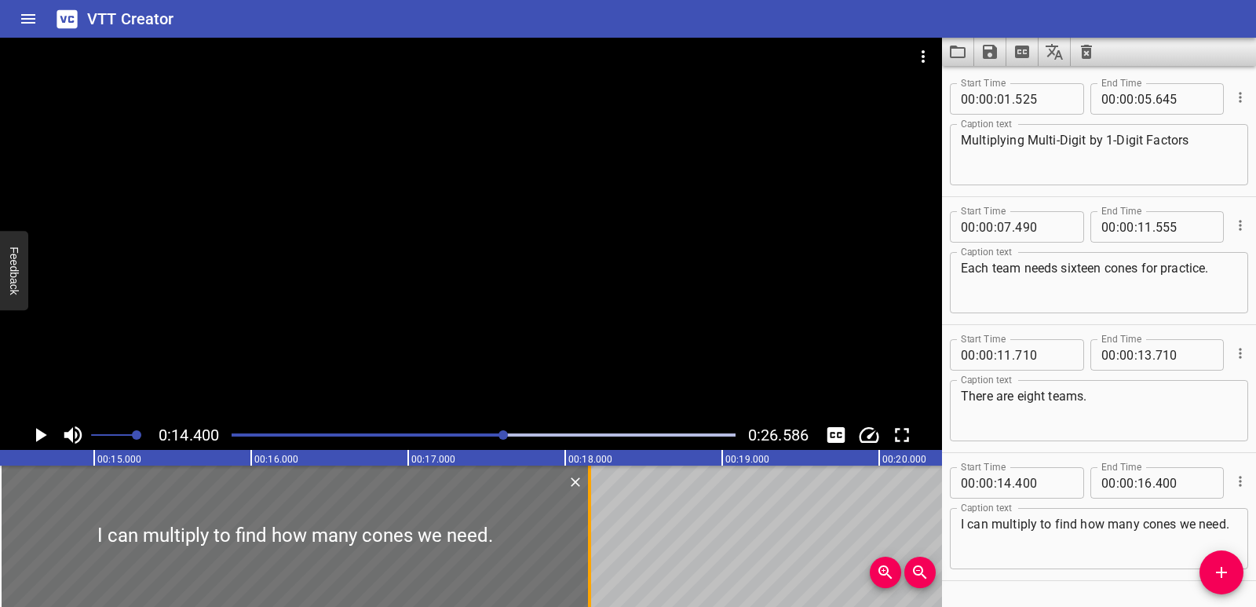
drag, startPoint x: 319, startPoint y: 522, endPoint x: 586, endPoint y: 524, distance: 267.7
click at [586, 524] on div at bounding box center [590, 536] width 16 height 141
type input "18"
type input "155"
click at [34, 429] on icon "Play/Pause" at bounding box center [40, 435] width 24 height 24
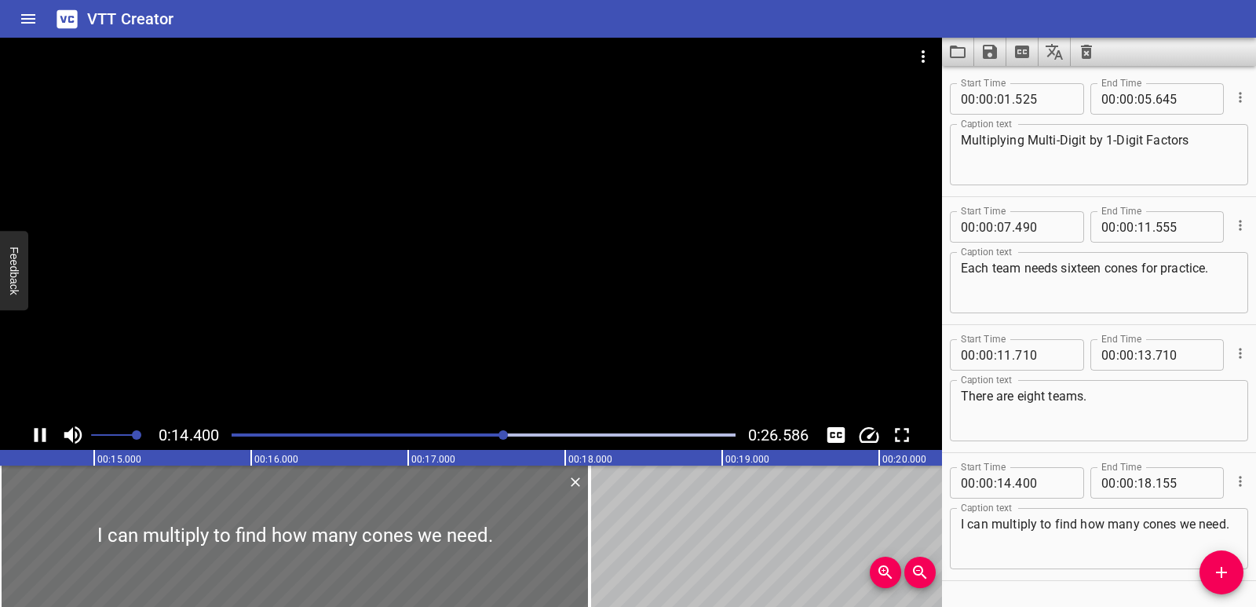
scroll to position [45, 0]
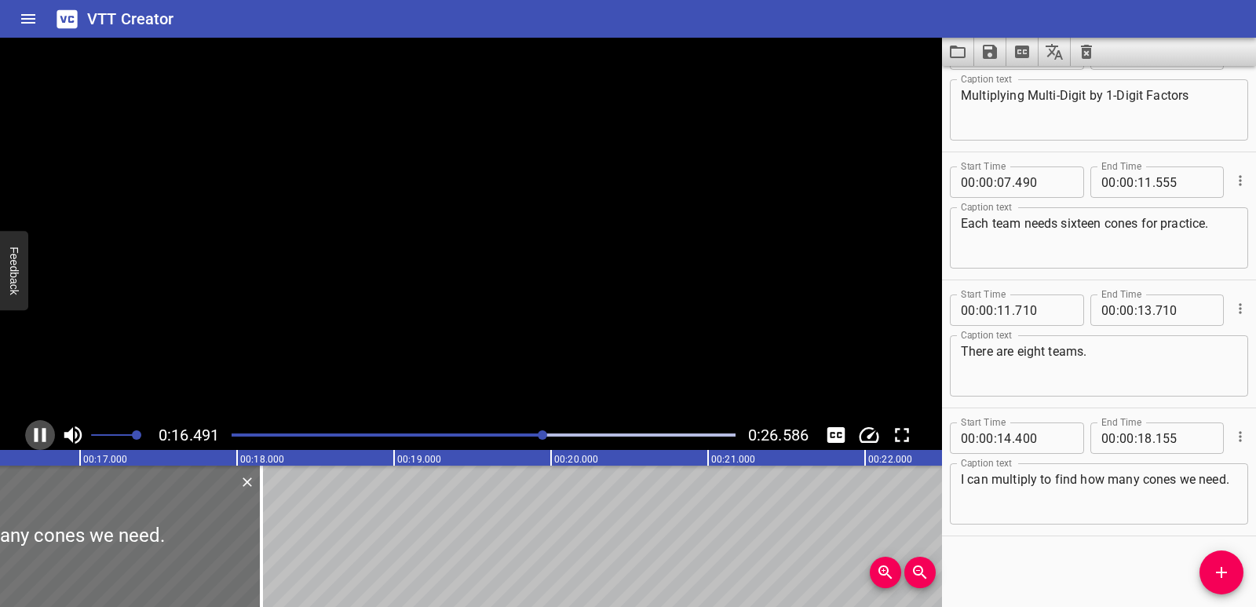
click at [34, 429] on icon "Play/Pause" at bounding box center [40, 435] width 24 height 24
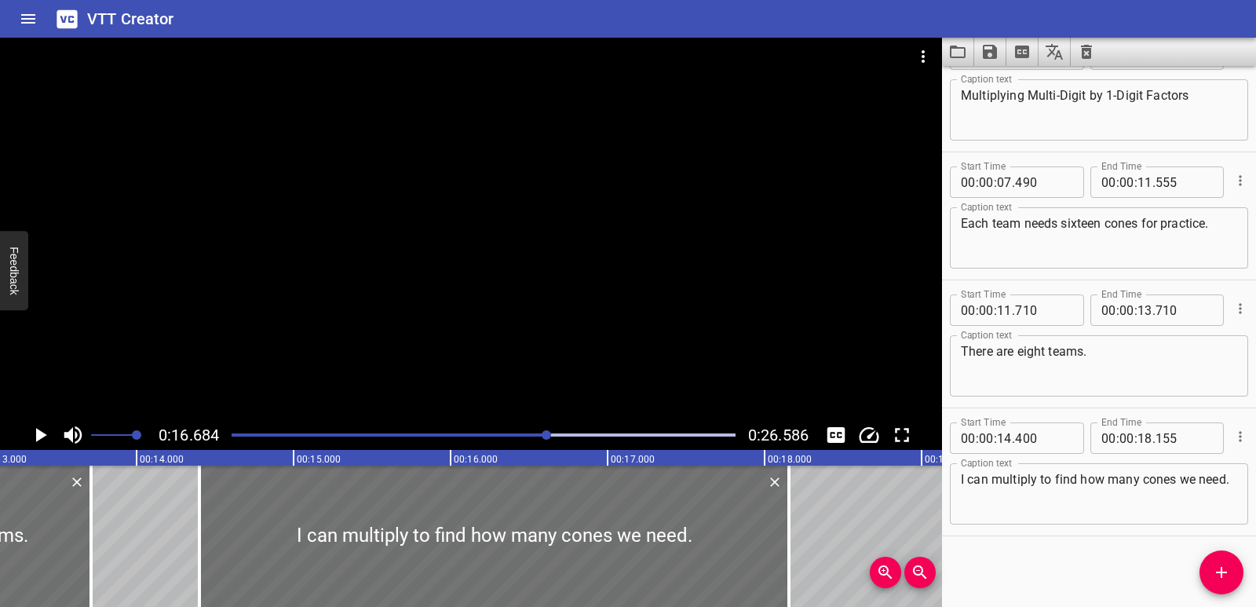
scroll to position [0, 2053]
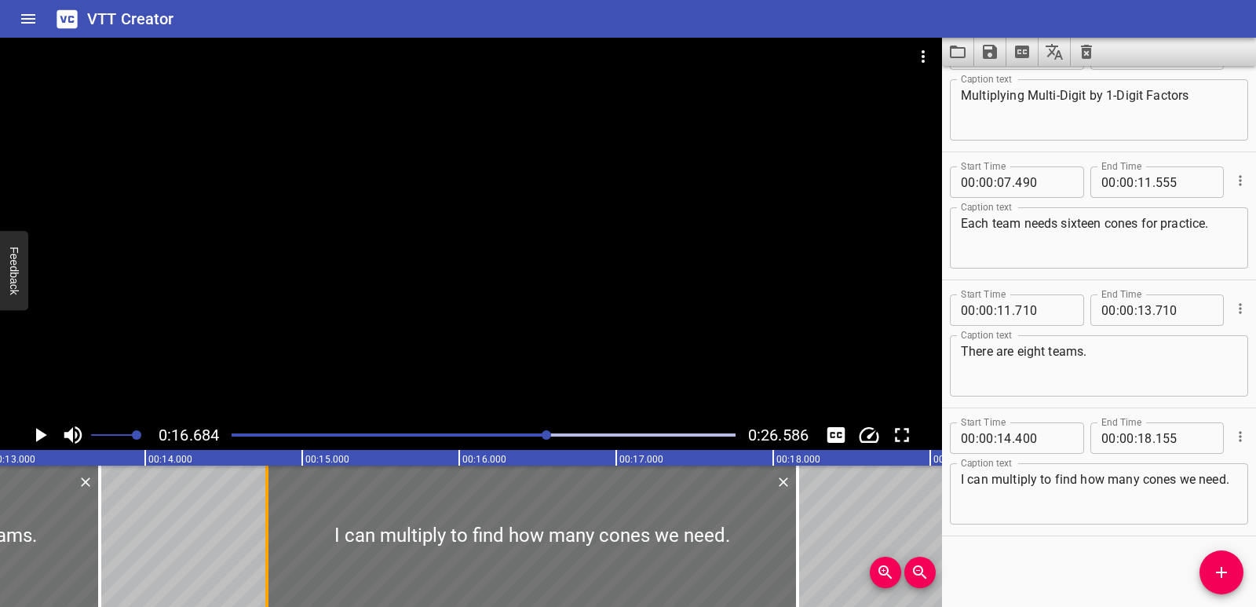
drag, startPoint x: 211, startPoint y: 521, endPoint x: 270, endPoint y: 518, distance: 59.0
click at [270, 518] on div at bounding box center [267, 536] width 16 height 141
type input "775"
click at [483, 433] on div at bounding box center [483, 435] width 523 height 22
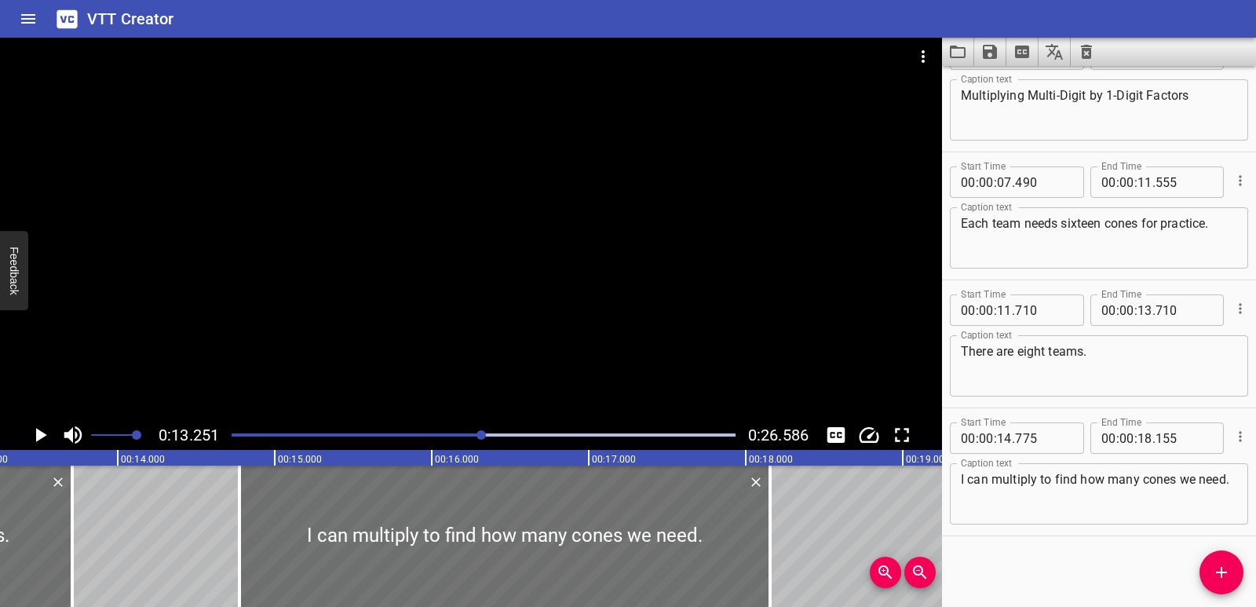
click at [410, 438] on div at bounding box center [483, 435] width 523 height 22
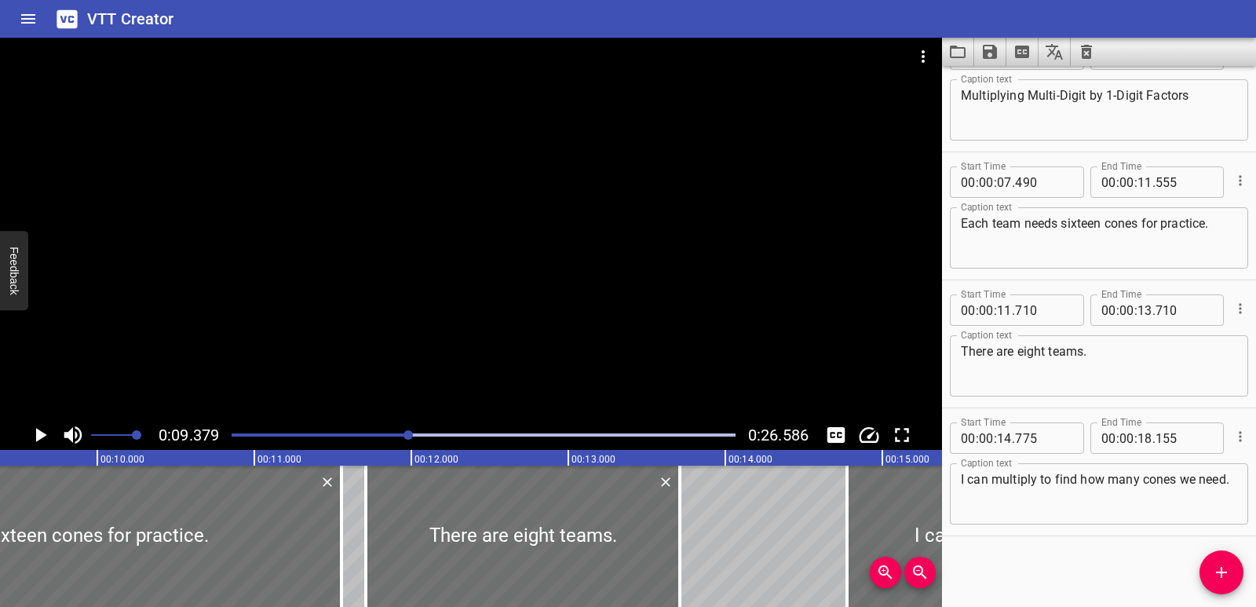
click at [528, 437] on div at bounding box center [483, 435] width 523 height 22
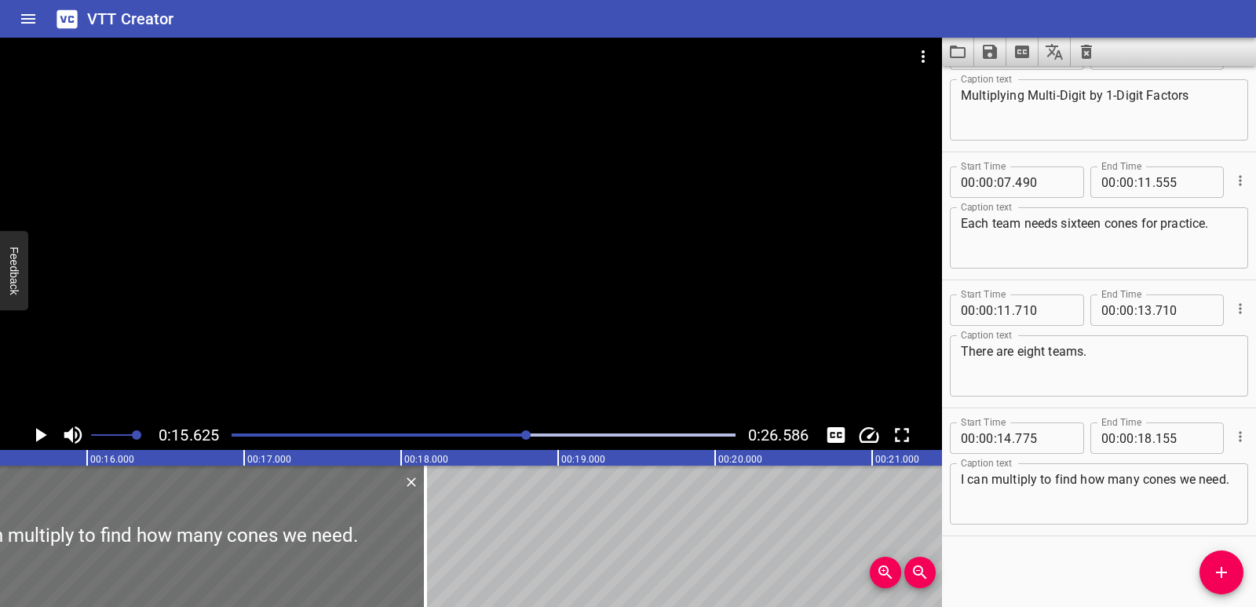
click at [475, 436] on div at bounding box center [483, 435] width 523 height 22
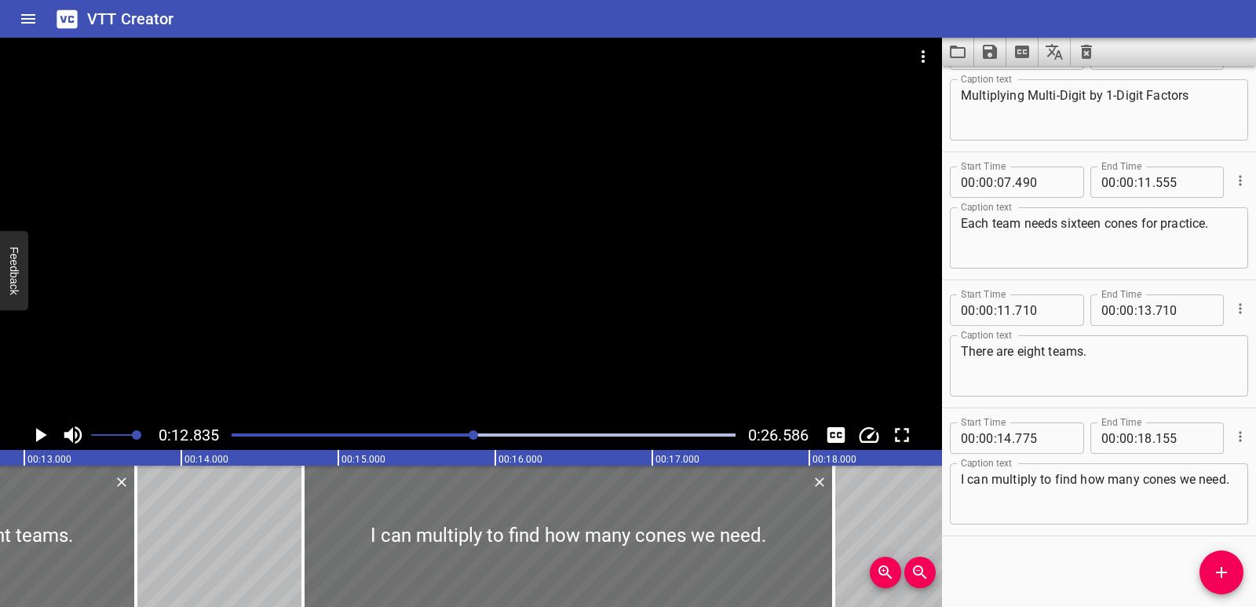
scroll to position [0, 2015]
click at [47, 437] on icon "Play/Pause" at bounding box center [40, 435] width 24 height 24
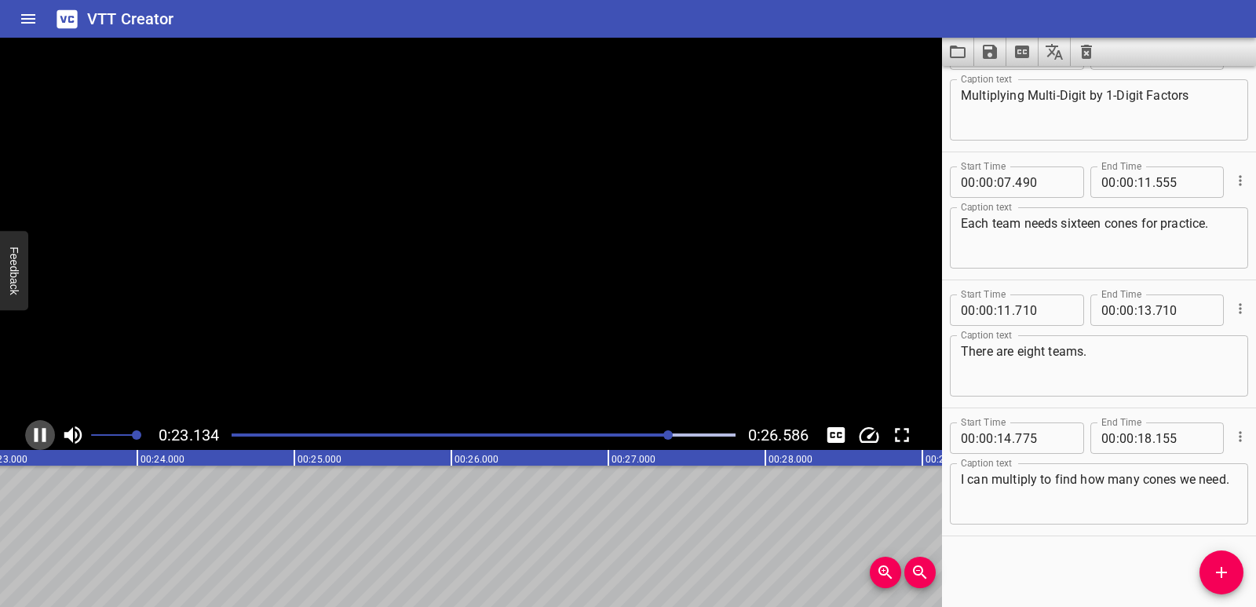
click at [45, 438] on icon "Play/Pause" at bounding box center [41, 435] width 12 height 14
click at [1229, 575] on icon "Add Cue" at bounding box center [1221, 572] width 19 height 19
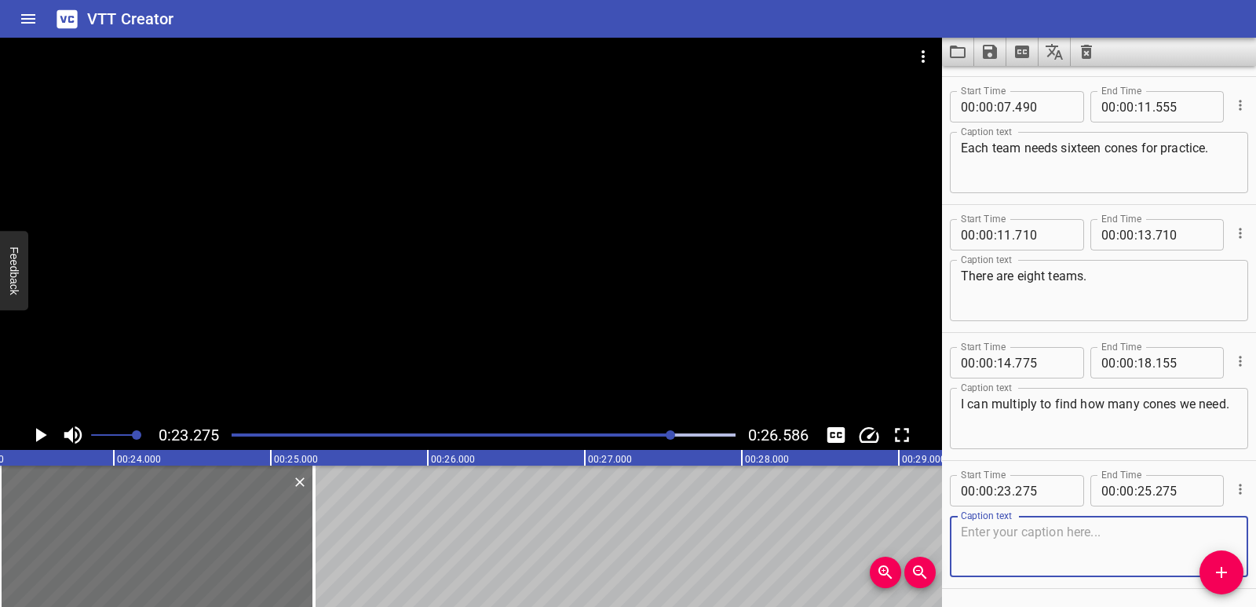
scroll to position [173, 0]
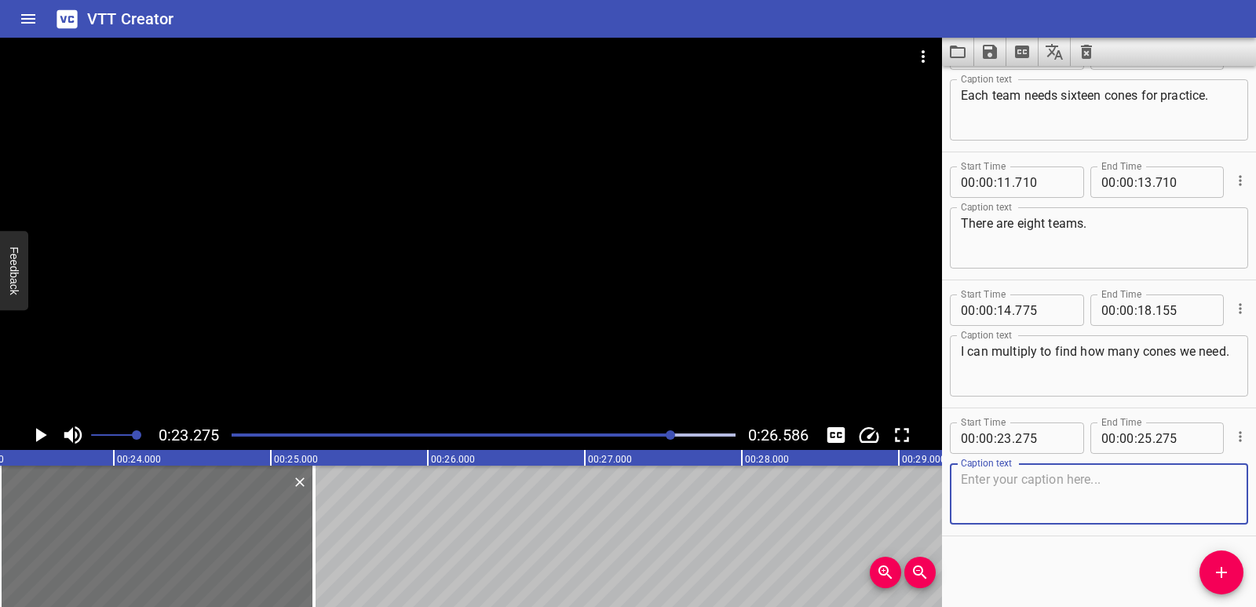
click at [1034, 504] on textarea at bounding box center [1099, 494] width 276 height 45
paste textarea "This model helps me multiply."
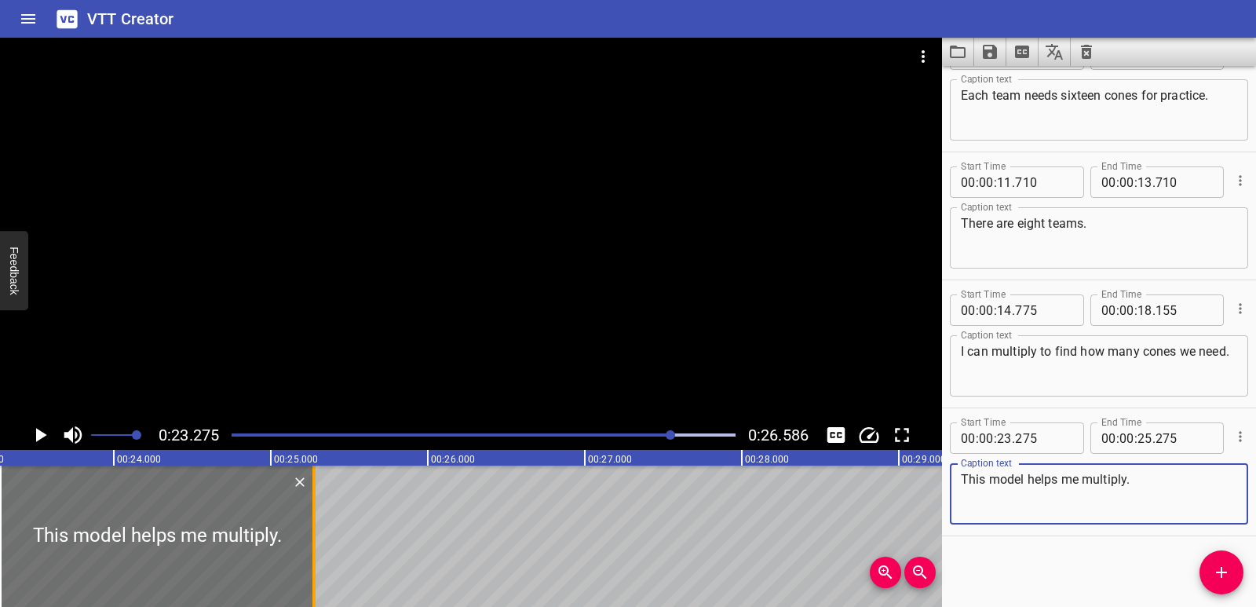
type textarea "This model helps me multiply."
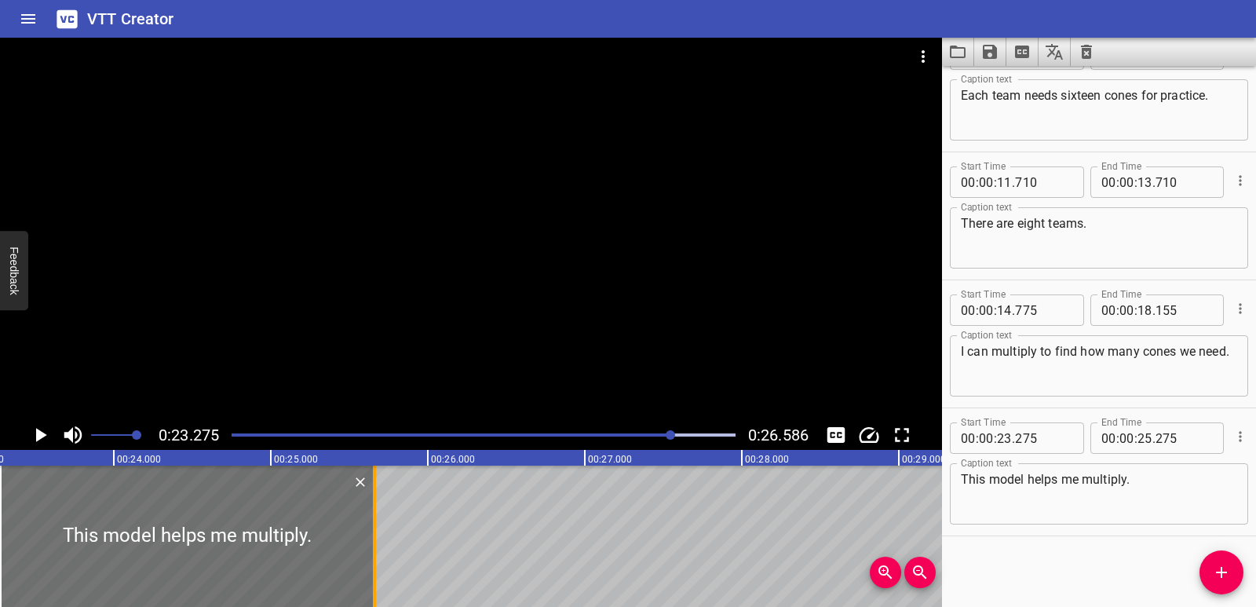
drag, startPoint x: 309, startPoint y: 533, endPoint x: 372, endPoint y: 533, distance: 63.6
click at [372, 533] on div at bounding box center [375, 536] width 16 height 141
type input "680"
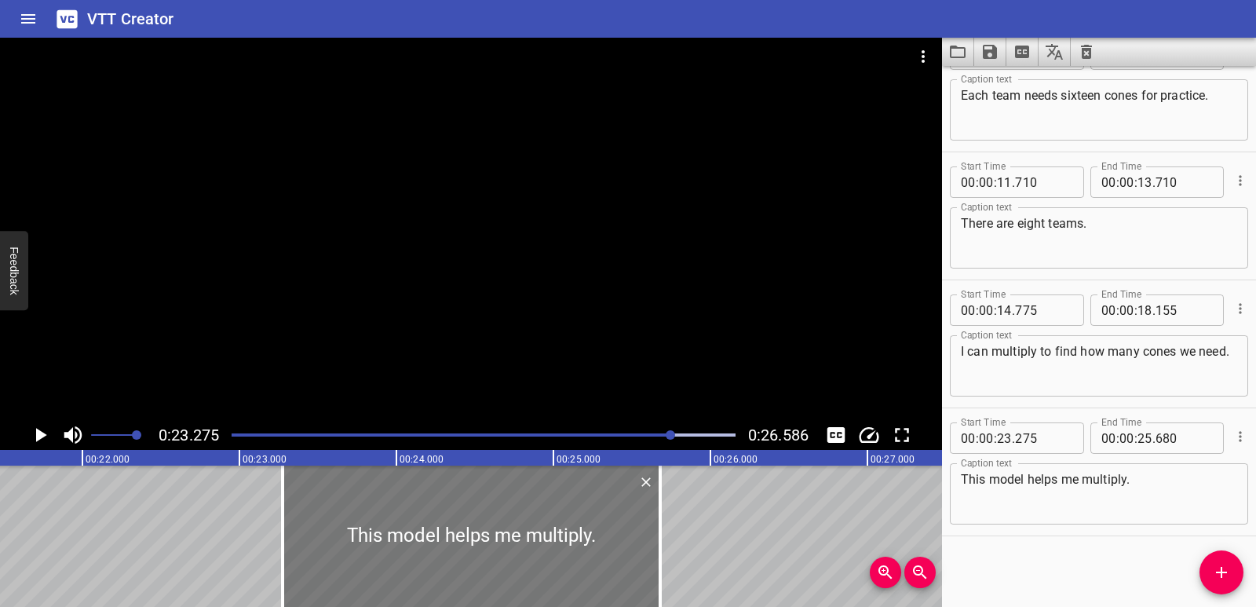
scroll to position [0, 3363]
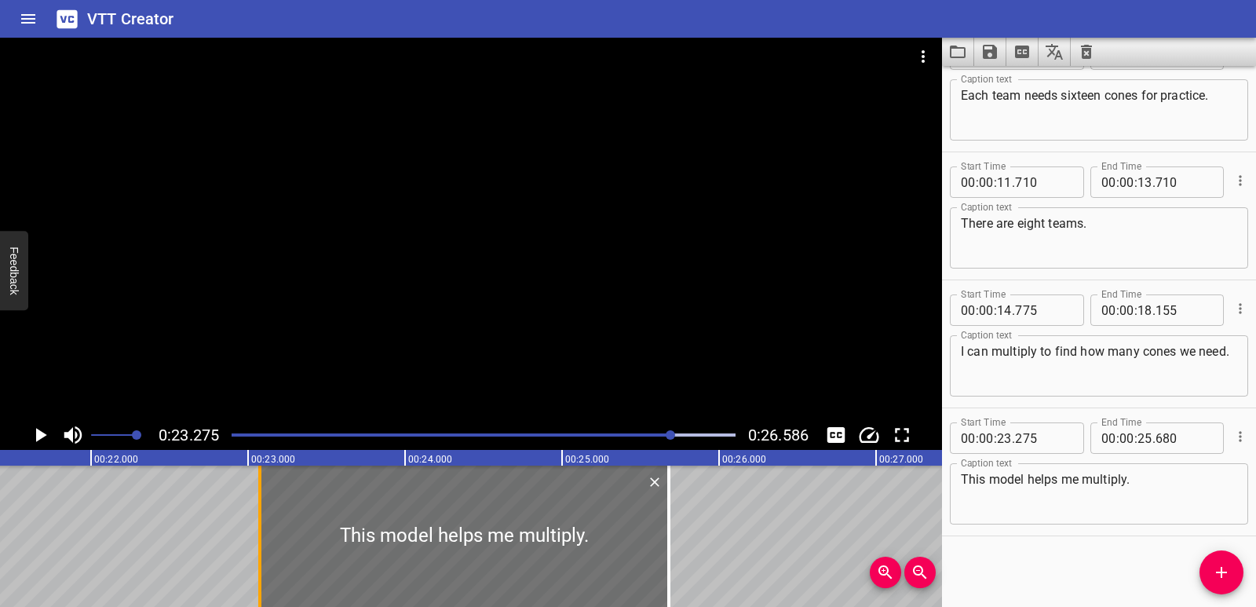
drag, startPoint x: 296, startPoint y: 515, endPoint x: 265, endPoint y: 518, distance: 31.6
click at [265, 518] on div at bounding box center [260, 536] width 16 height 141
type input "075"
click at [616, 437] on div at bounding box center [483, 435] width 523 height 22
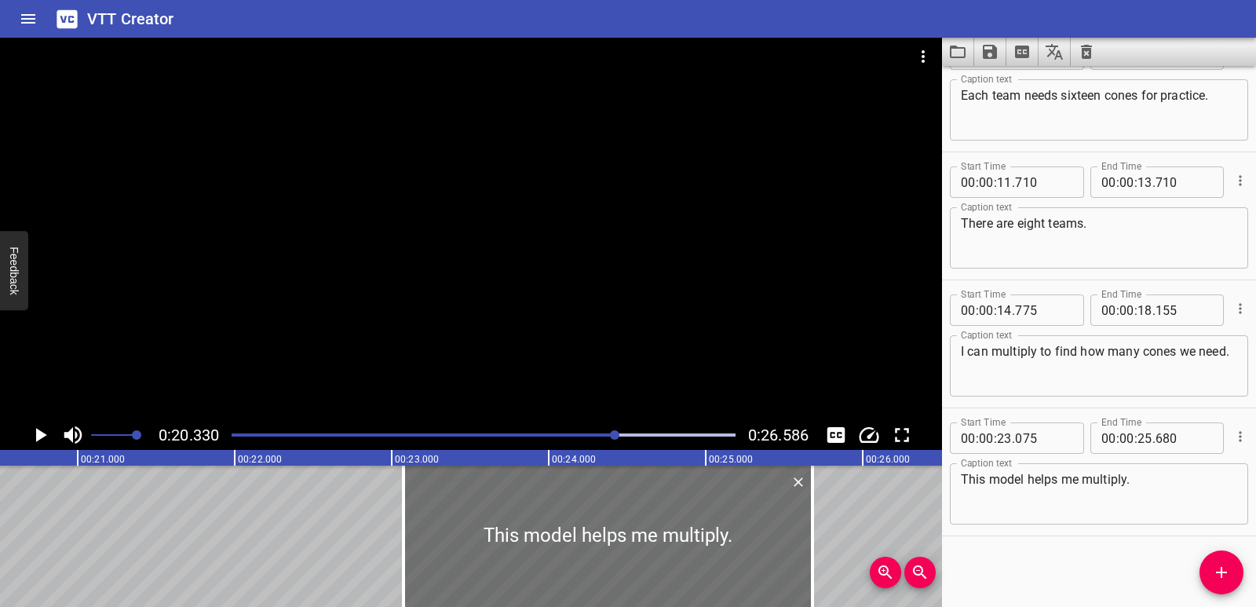
scroll to position [0, 3192]
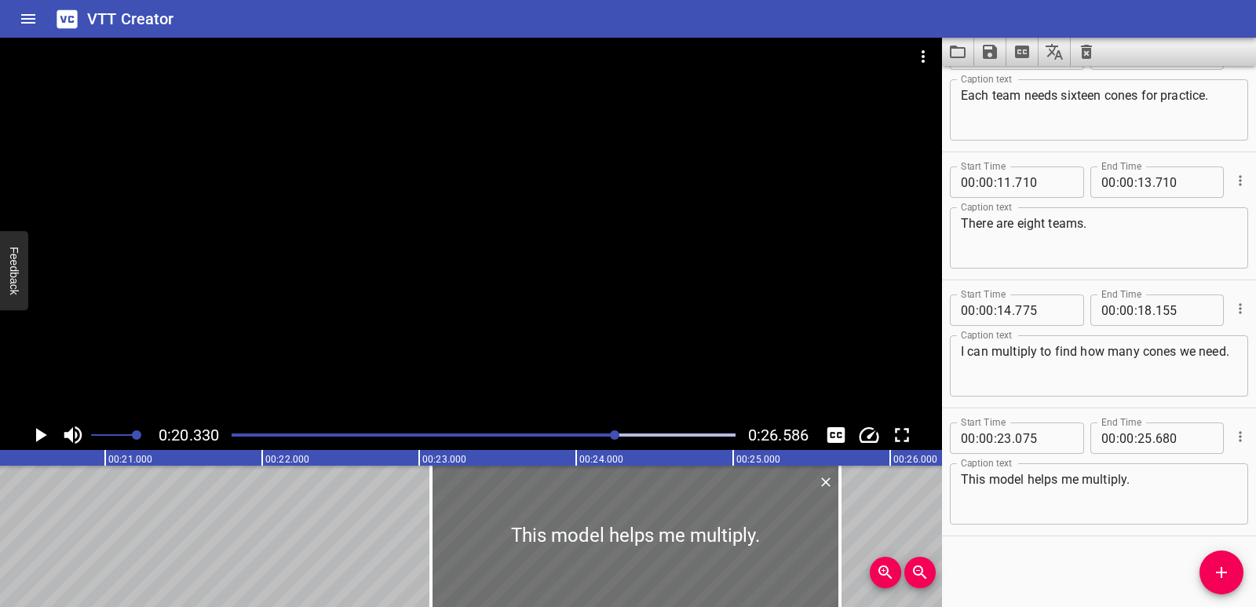
click at [257, 365] on div at bounding box center [471, 229] width 942 height 382
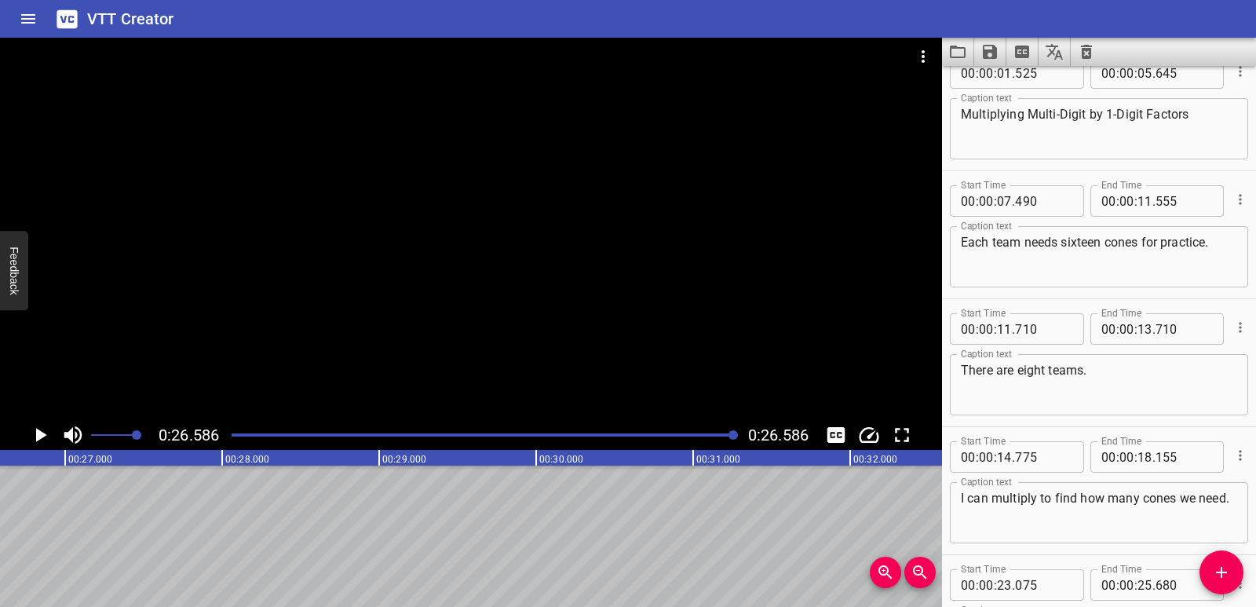
scroll to position [0, 0]
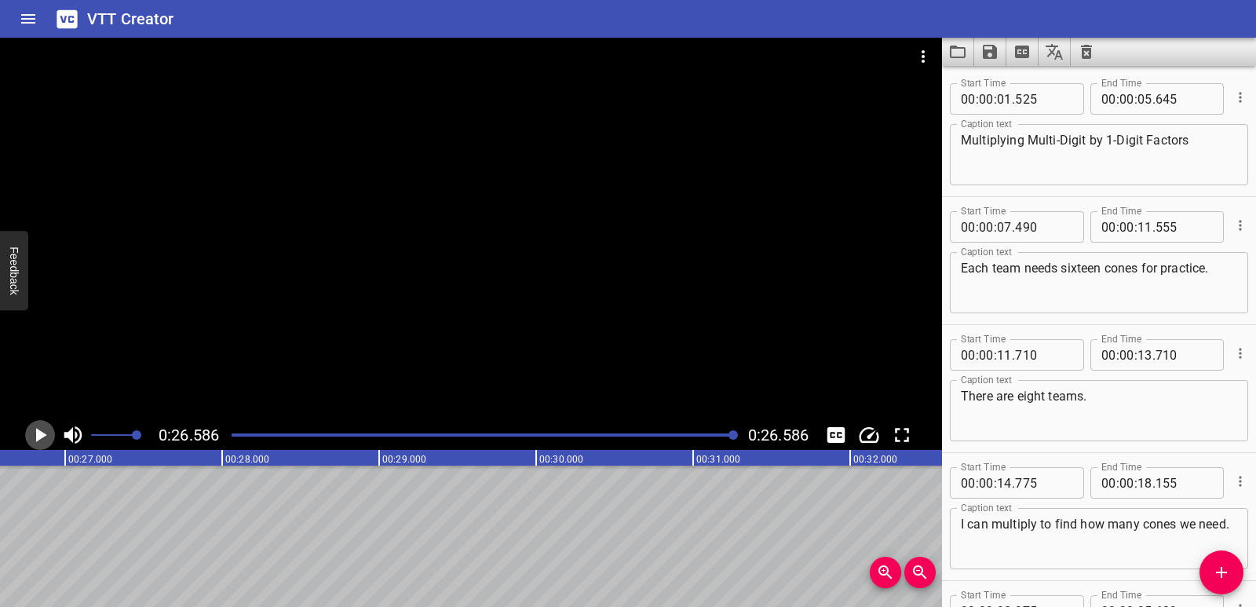
click at [35, 432] on icon "Play/Pause" at bounding box center [40, 435] width 24 height 24
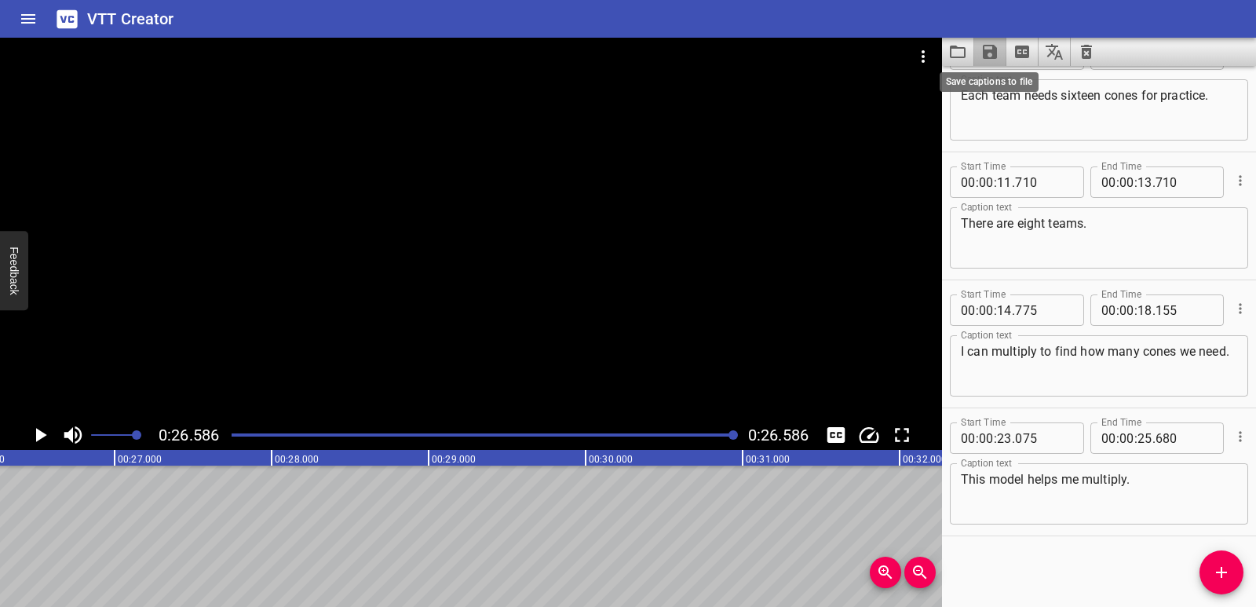
scroll to position [0, 4174]
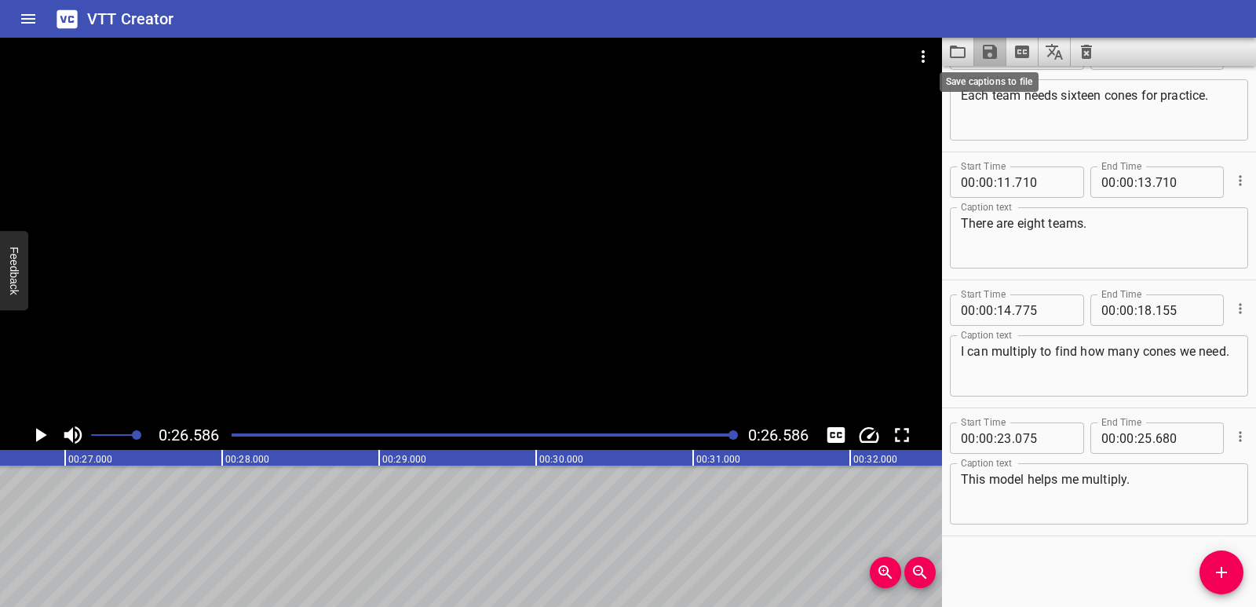
click at [993, 46] on icon "Save captions to file" at bounding box center [990, 52] width 14 height 14
click at [1007, 93] on li "Save to VTT file" at bounding box center [1031, 86] width 115 height 28
